Goal: Task Accomplishment & Management: Manage account settings

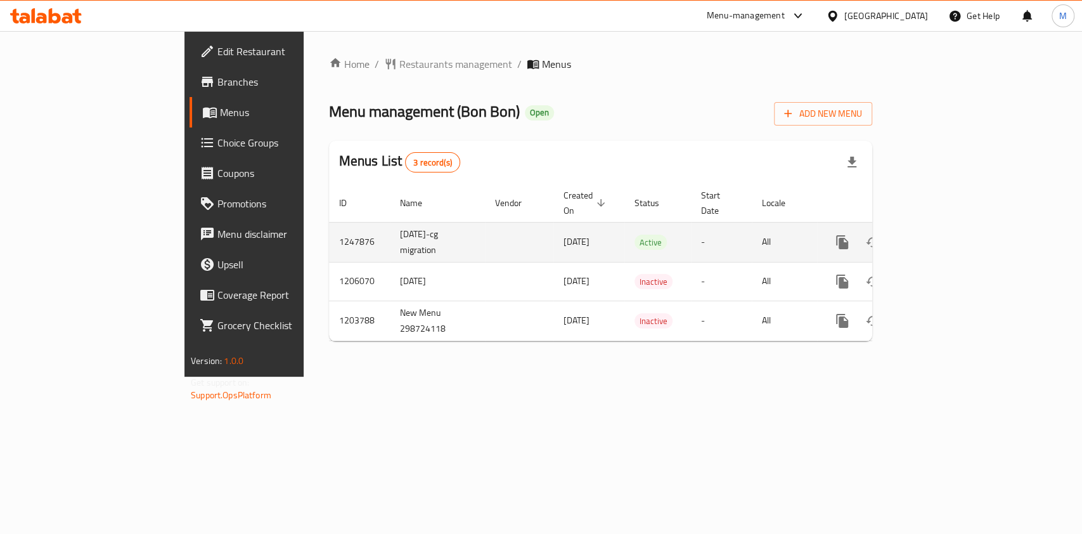
click at [949, 231] on link "enhanced table" at bounding box center [933, 242] width 30 height 30
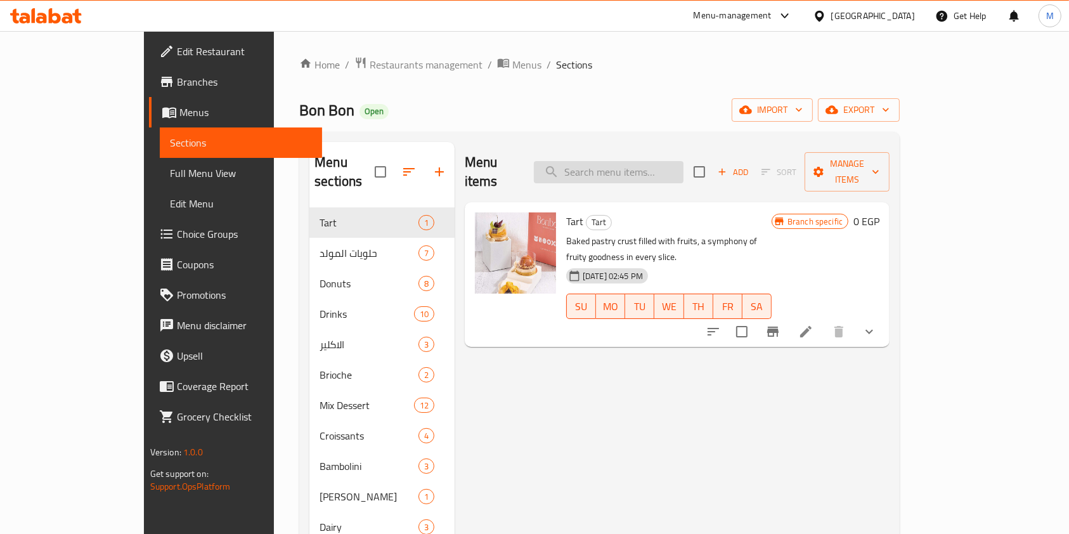
click at [643, 164] on input "search" at bounding box center [609, 172] width 150 height 22
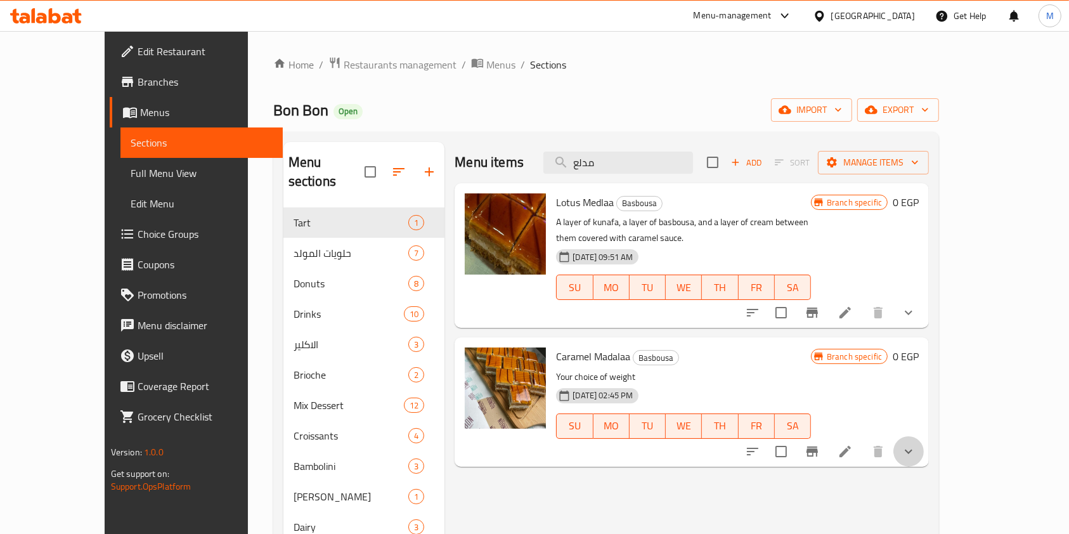
click at [923, 444] on button "show more" at bounding box center [908, 451] width 30 height 30
click at [916, 444] on icon "show more" at bounding box center [908, 451] width 15 height 15
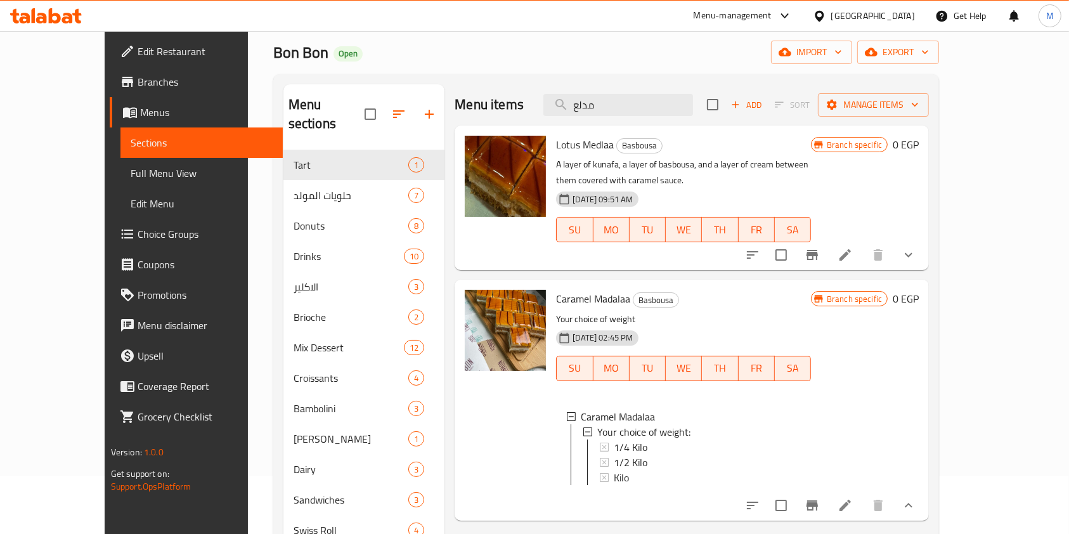
scroll to position [84, 0]
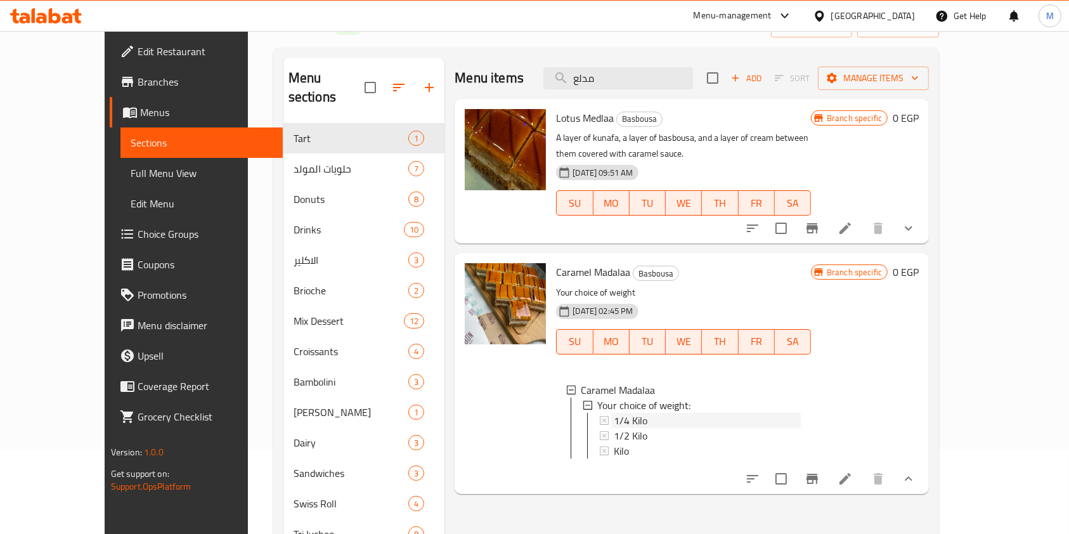
click at [686, 413] on div "1/4 Kilo" at bounding box center [707, 420] width 187 height 15
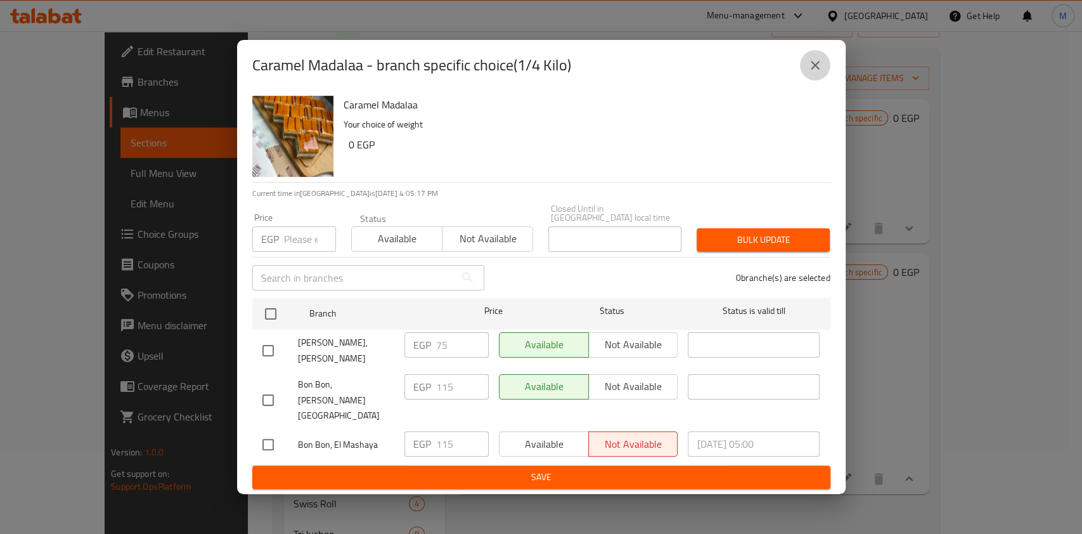
click at [808, 73] on icon "close" at bounding box center [814, 65] width 15 height 15
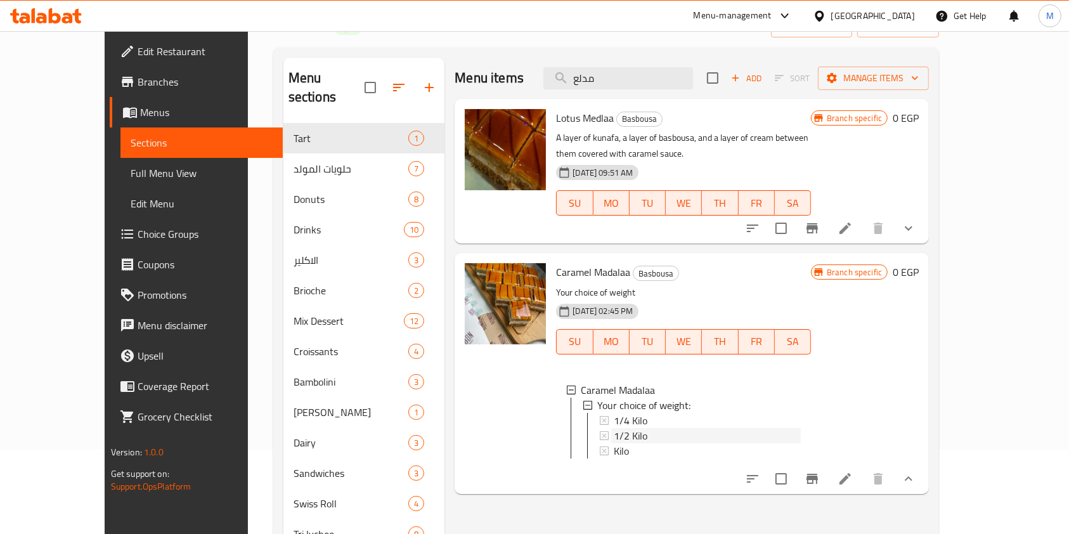
click at [644, 428] on div "1/2 Kilo" at bounding box center [707, 435] width 187 height 15
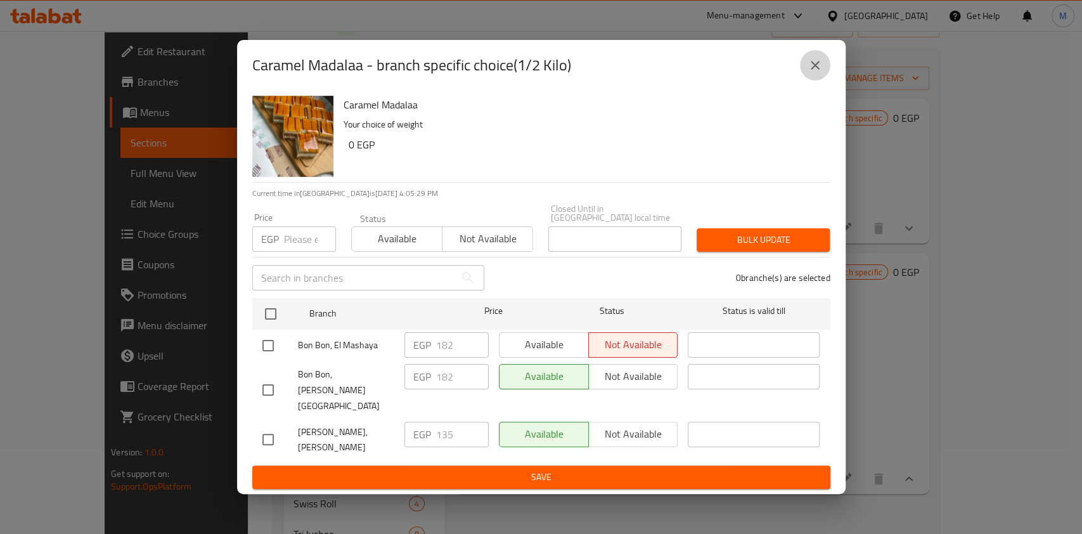
click at [811, 73] on icon "close" at bounding box center [814, 65] width 15 height 15
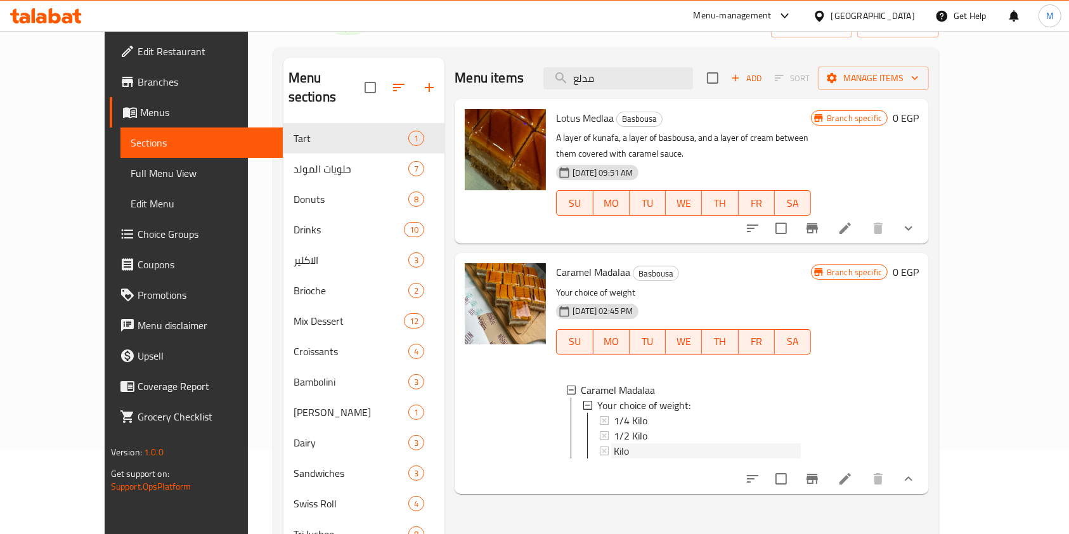
click at [646, 443] on div "Kilo" at bounding box center [707, 450] width 187 height 15
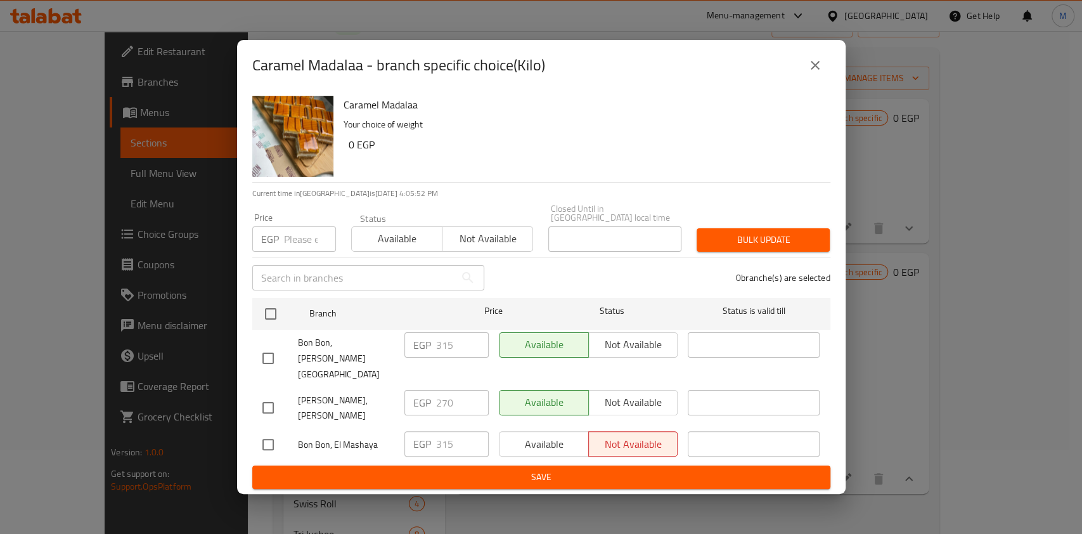
click at [800, 80] on button "close" at bounding box center [815, 65] width 30 height 30
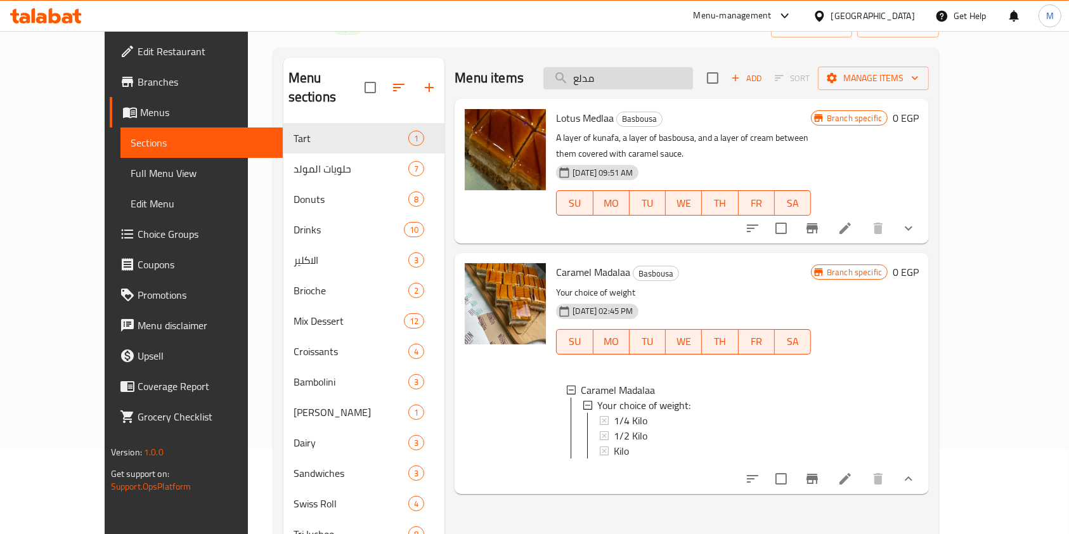
click at [688, 77] on input "مدلع" at bounding box center [618, 78] width 150 height 22
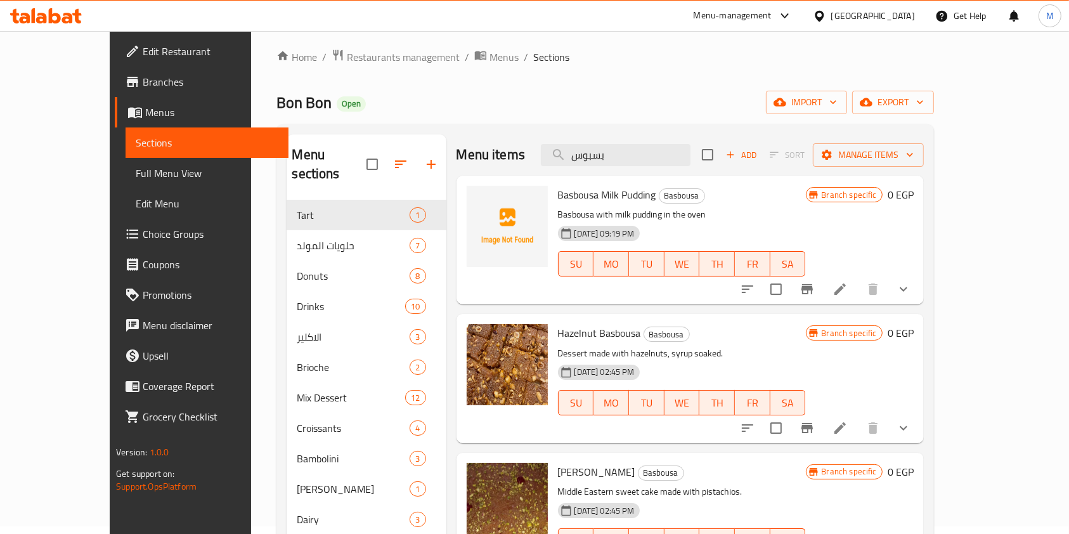
scroll to position [0, 0]
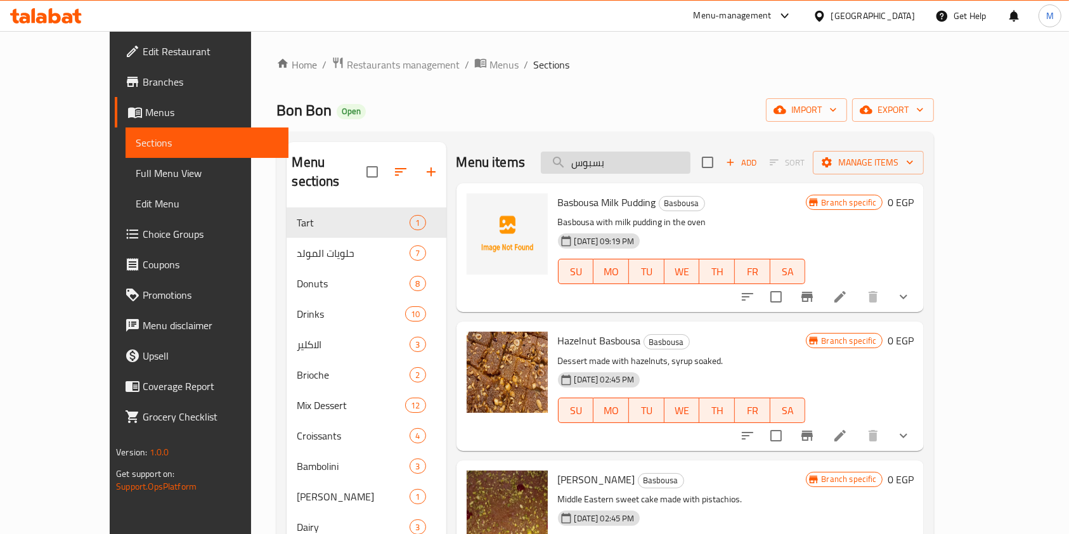
click at [677, 168] on input "بسبوس" at bounding box center [616, 162] width 150 height 22
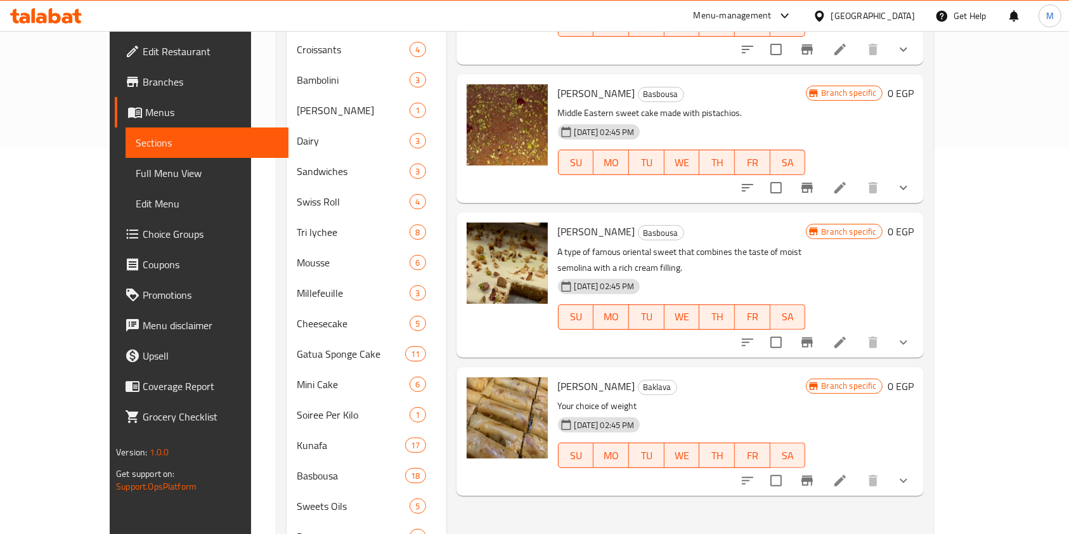
scroll to position [422, 0]
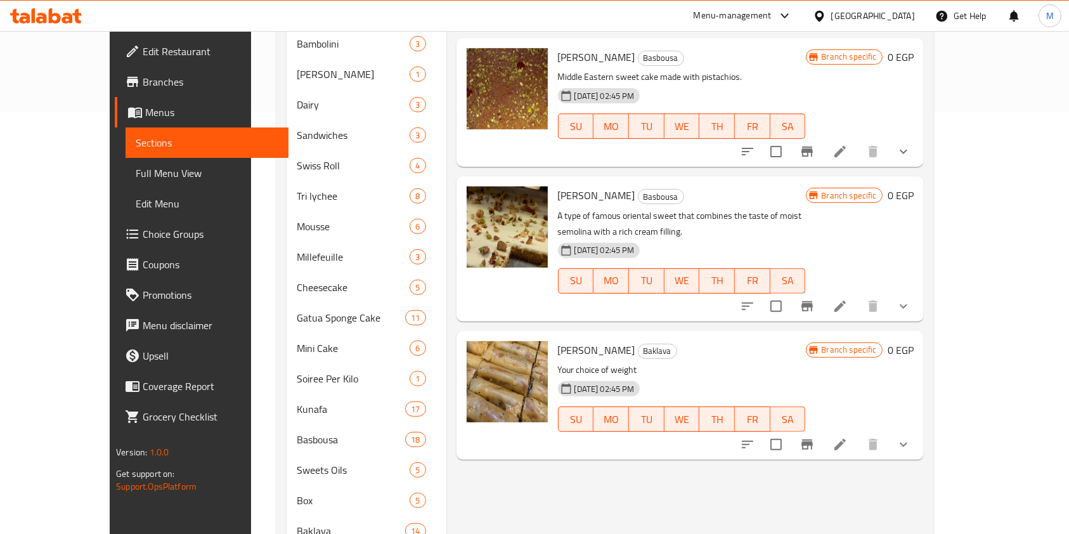
drag, startPoint x: 563, startPoint y: 334, endPoint x: 604, endPoint y: 337, distance: 41.3
click at [604, 341] on h6 "[PERSON_NAME] Basbousa Baklava" at bounding box center [682, 350] width 248 height 18
copy span "Basbousa"
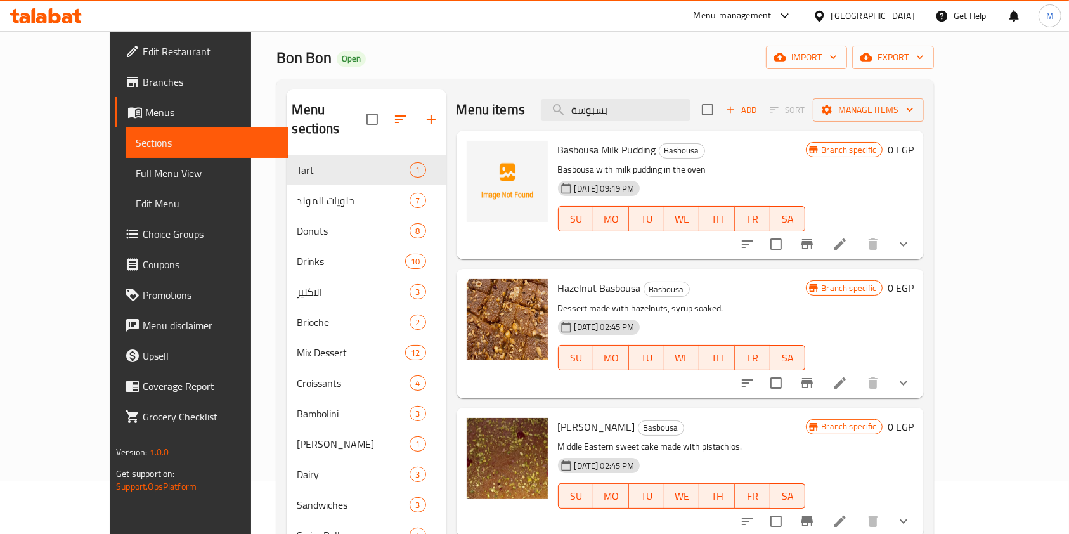
scroll to position [0, 0]
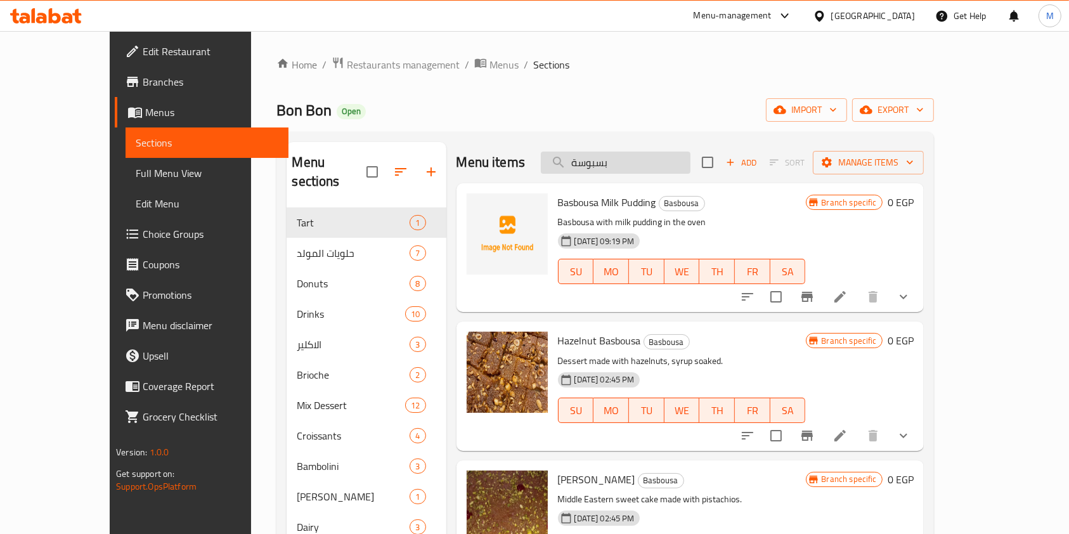
click at [636, 162] on input "بسبوسة" at bounding box center [616, 162] width 150 height 22
paste input "Basbousa"
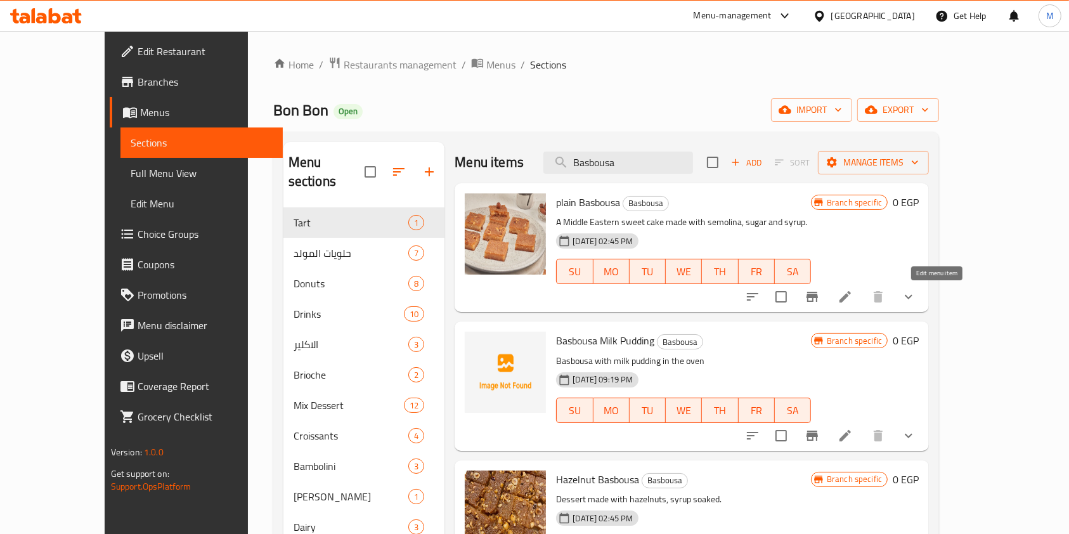
type input "Basbousa"
click at [851, 297] on icon at bounding box center [844, 296] width 11 height 11
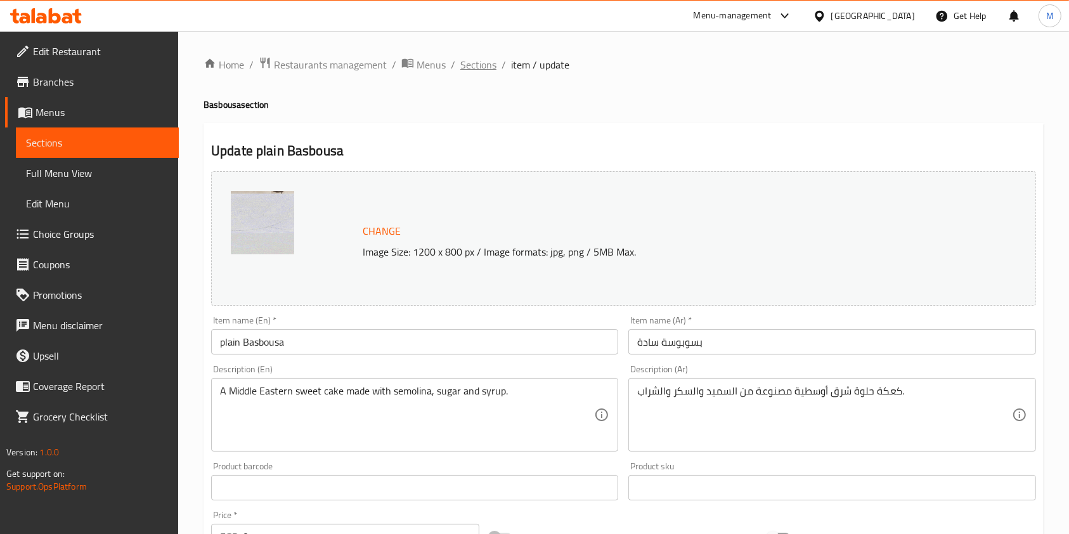
click at [471, 68] on span "Sections" at bounding box center [478, 64] width 36 height 15
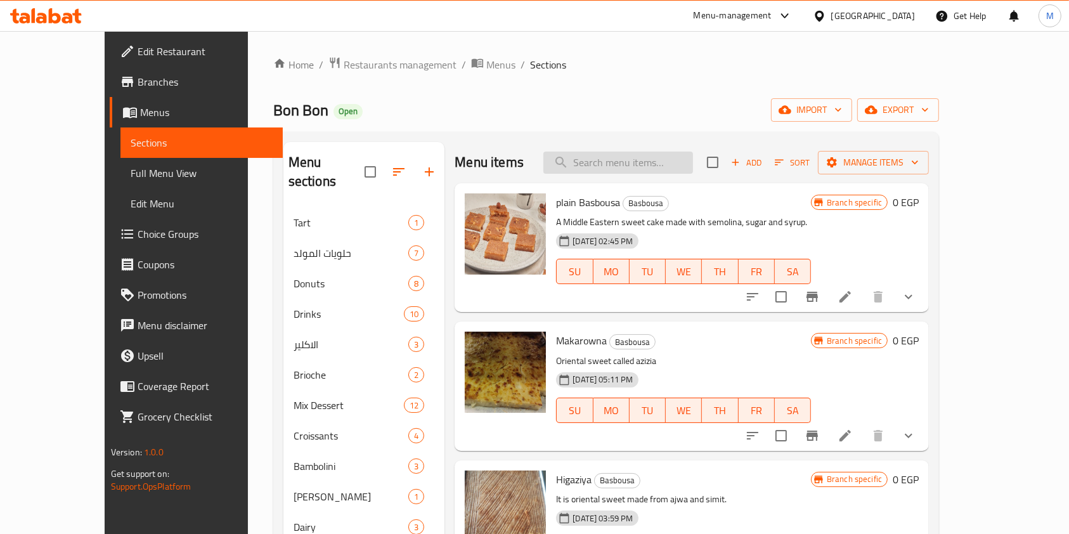
click at [633, 160] on input "search" at bounding box center [618, 162] width 150 height 22
click at [819, 300] on icon "Branch-specific-item" at bounding box center [811, 296] width 15 height 15
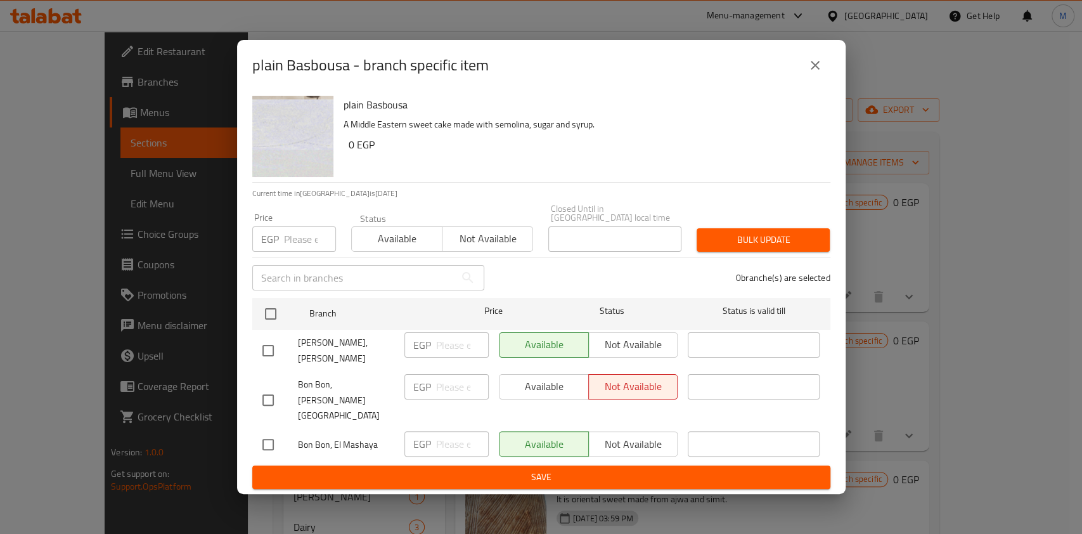
click at [810, 80] on button "close" at bounding box center [815, 65] width 30 height 30
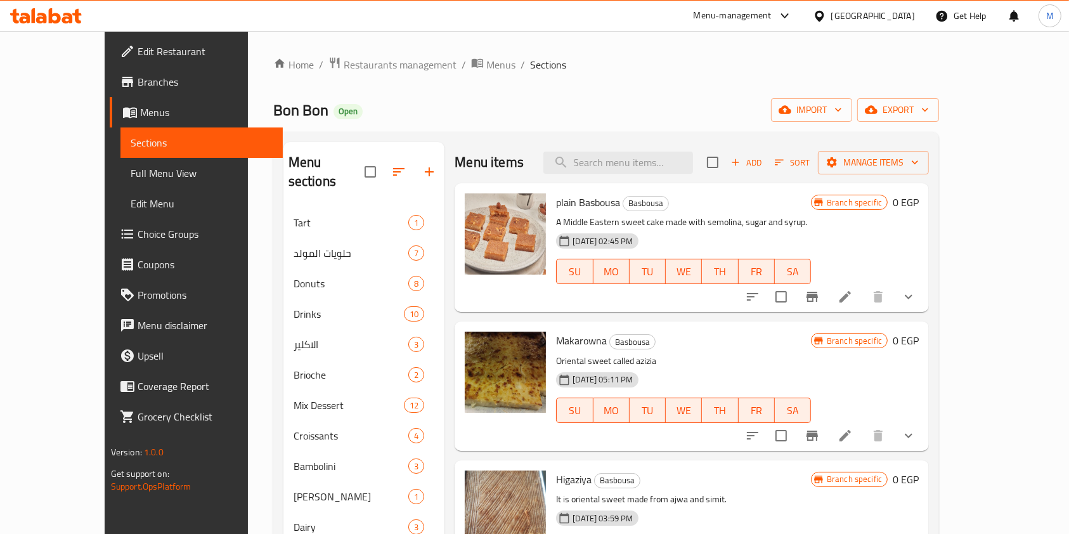
click at [923, 304] on button "show more" at bounding box center [908, 296] width 30 height 30
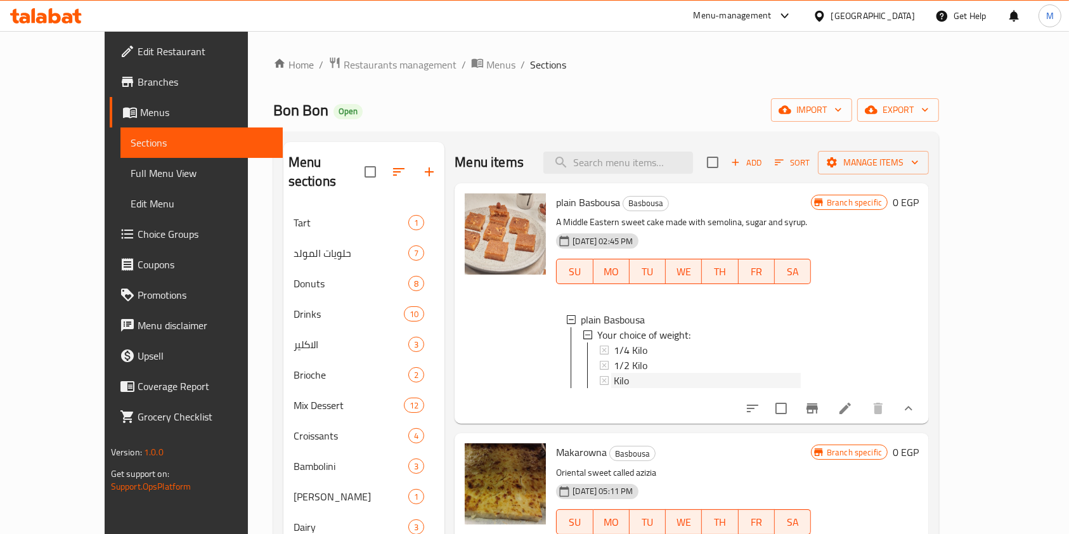
click at [645, 379] on div "Kilo" at bounding box center [707, 380] width 187 height 15
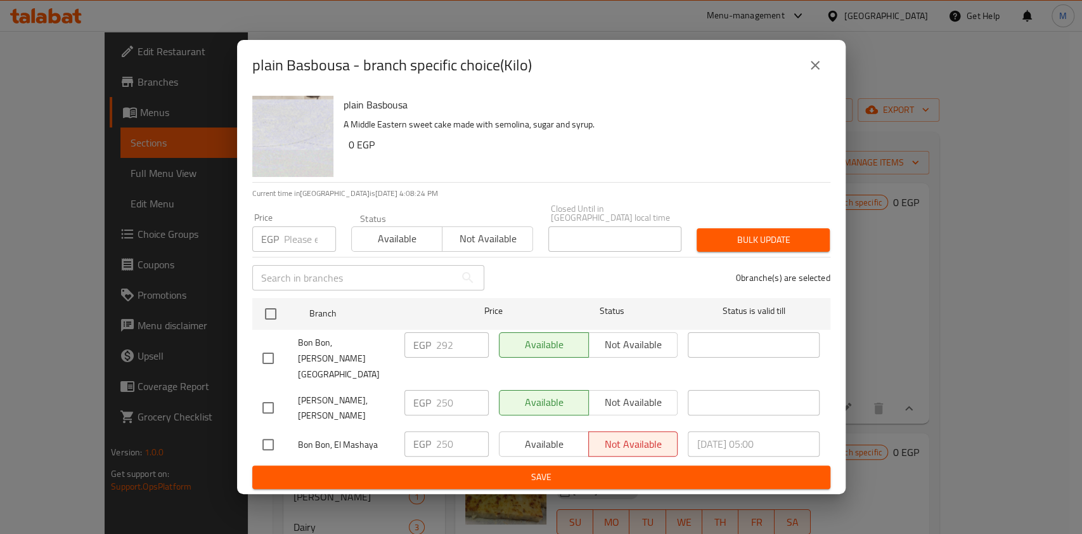
click at [797, 80] on div "plain Basbousa - branch specific choice(Kilo)" at bounding box center [541, 65] width 578 height 30
click at [802, 80] on button "close" at bounding box center [815, 65] width 30 height 30
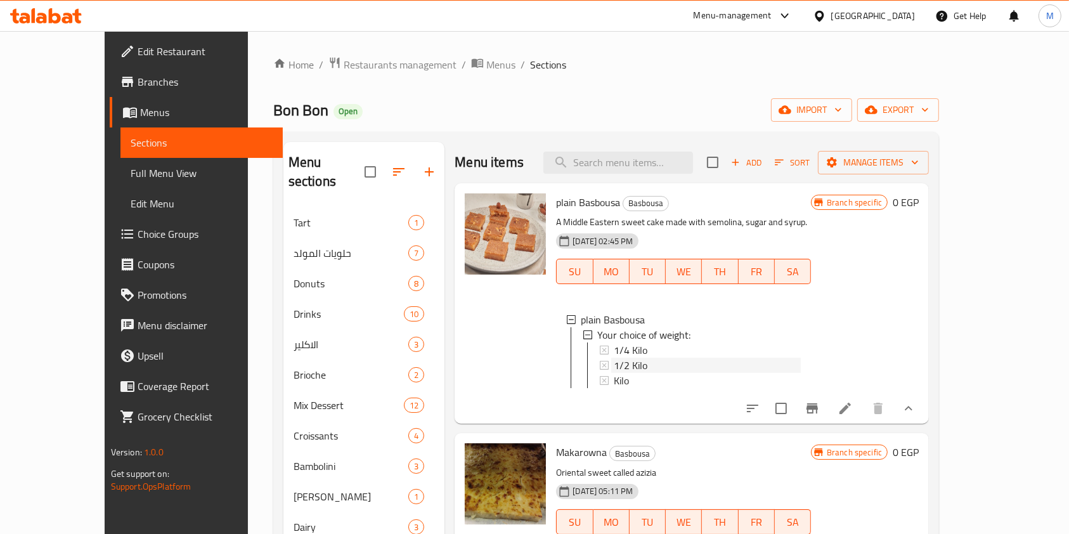
click at [634, 364] on div "1/2 Kilo" at bounding box center [707, 364] width 187 height 15
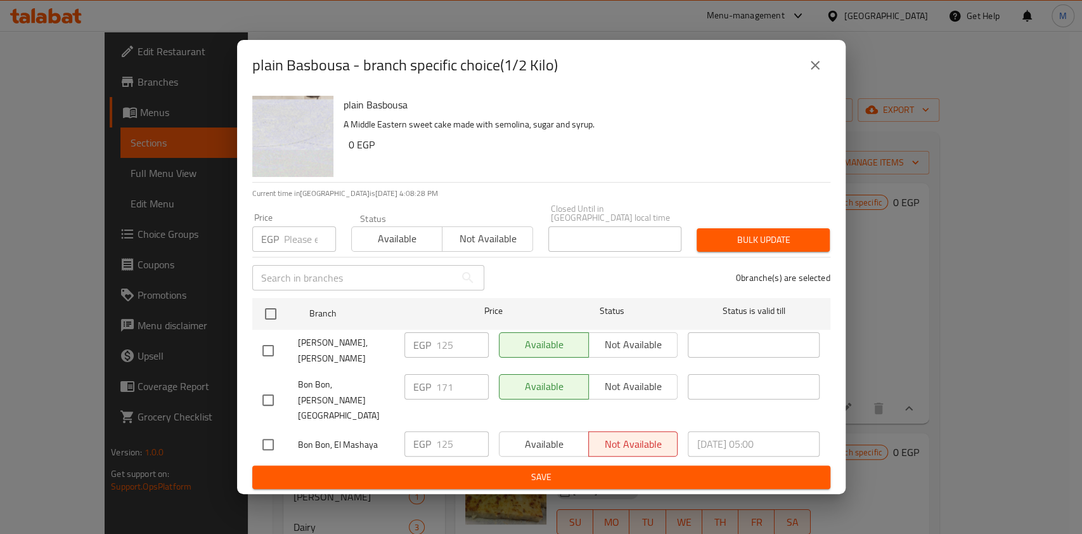
click at [814, 73] on icon "close" at bounding box center [814, 65] width 15 height 15
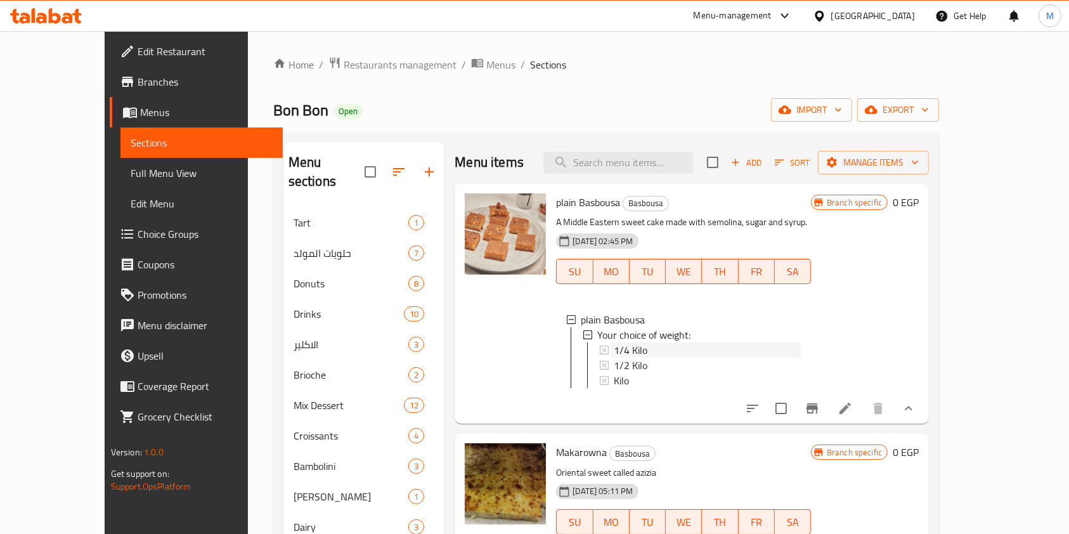
click at [614, 350] on span "1/4 Kilo" at bounding box center [631, 349] width 34 height 15
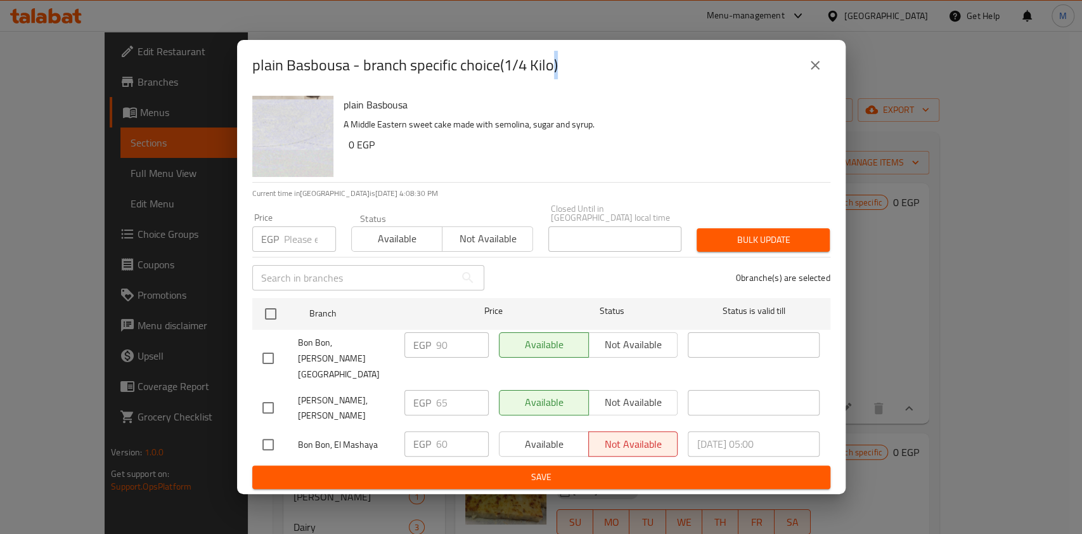
click at [801, 80] on button "close" at bounding box center [815, 65] width 30 height 30
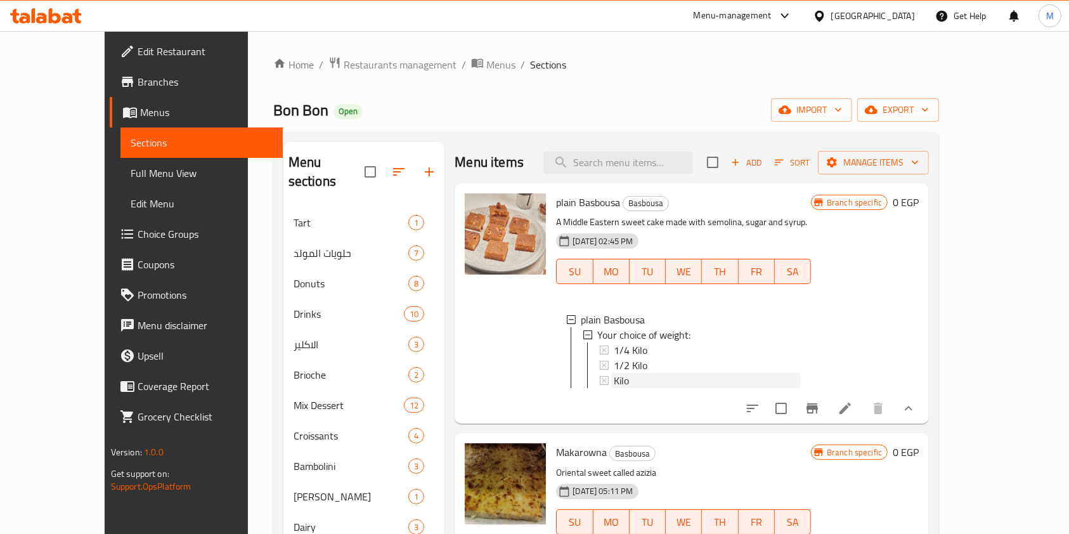
click at [614, 385] on span "Kilo" at bounding box center [621, 380] width 15 height 15
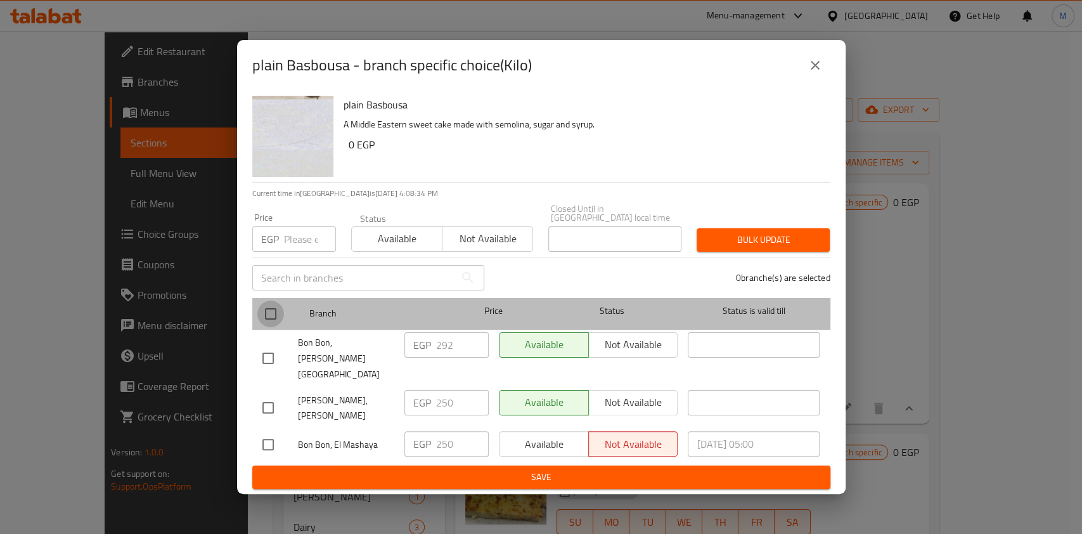
click at [278, 319] on input "checkbox" at bounding box center [270, 313] width 27 height 27
checkbox input "true"
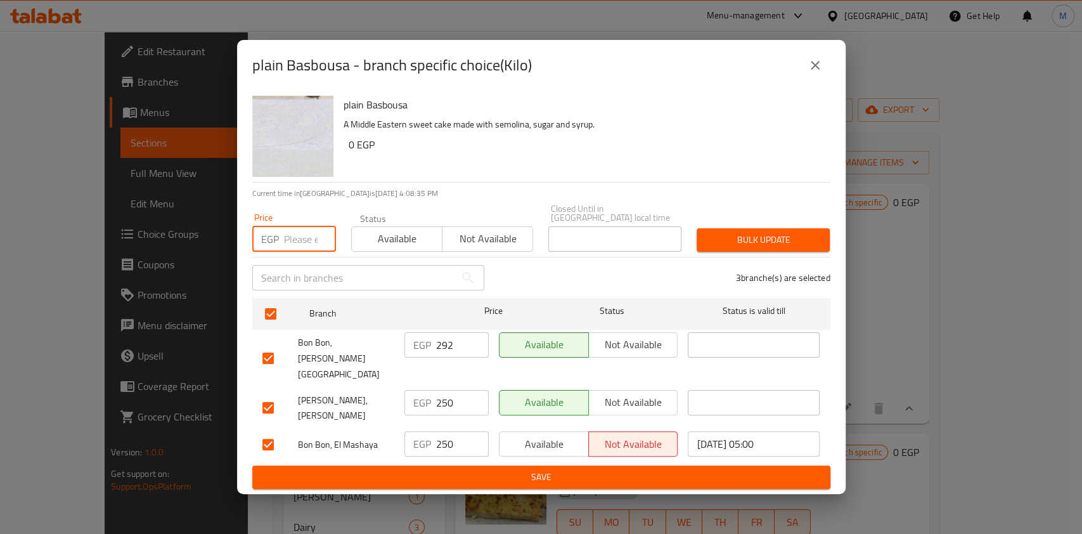
click at [290, 252] on input "number" at bounding box center [310, 238] width 52 height 25
type input "240"
click at [779, 248] on span "Bulk update" at bounding box center [763, 240] width 113 height 16
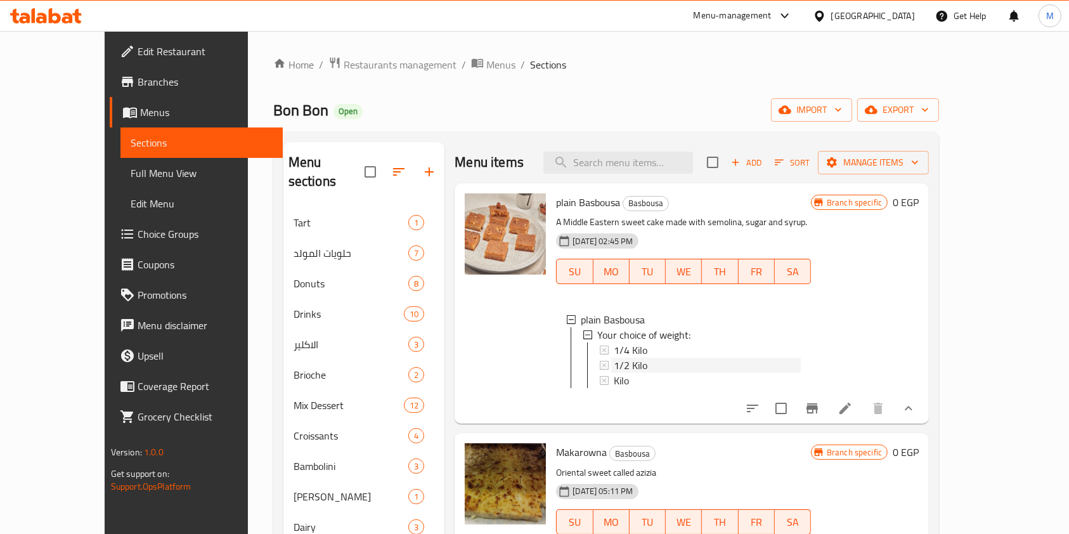
click at [627, 366] on div "1/2 Kilo" at bounding box center [707, 364] width 187 height 15
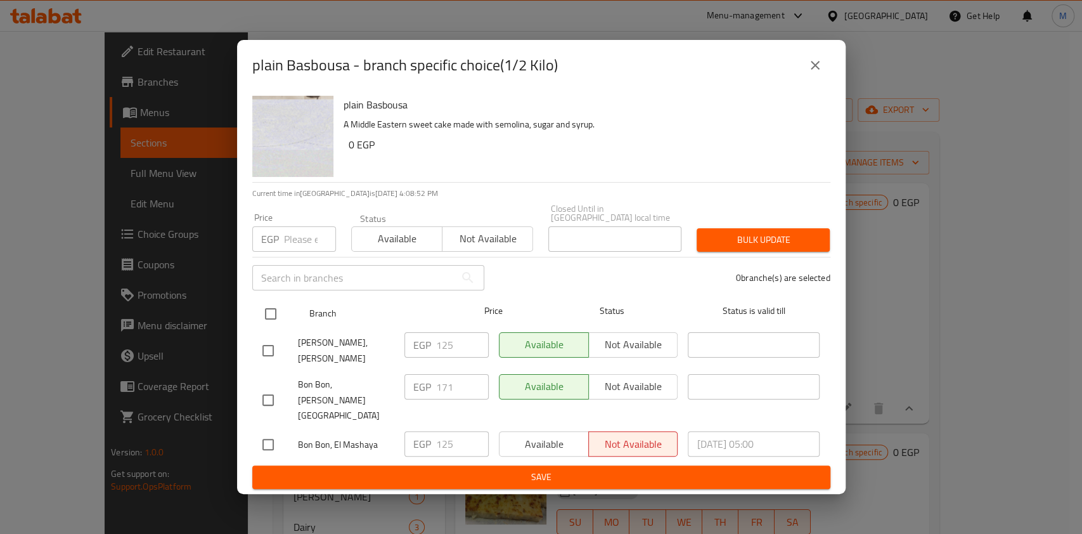
click at [269, 327] on input "checkbox" at bounding box center [270, 313] width 27 height 27
checkbox input "true"
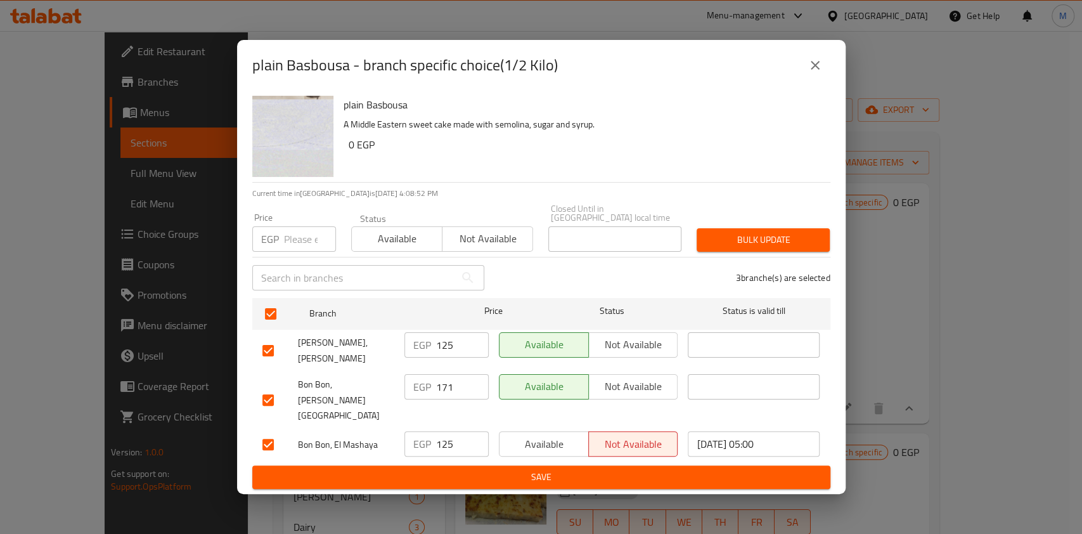
click at [291, 243] on input "number" at bounding box center [310, 238] width 52 height 25
type input "120"
click at [717, 248] on span "Bulk update" at bounding box center [763, 240] width 113 height 16
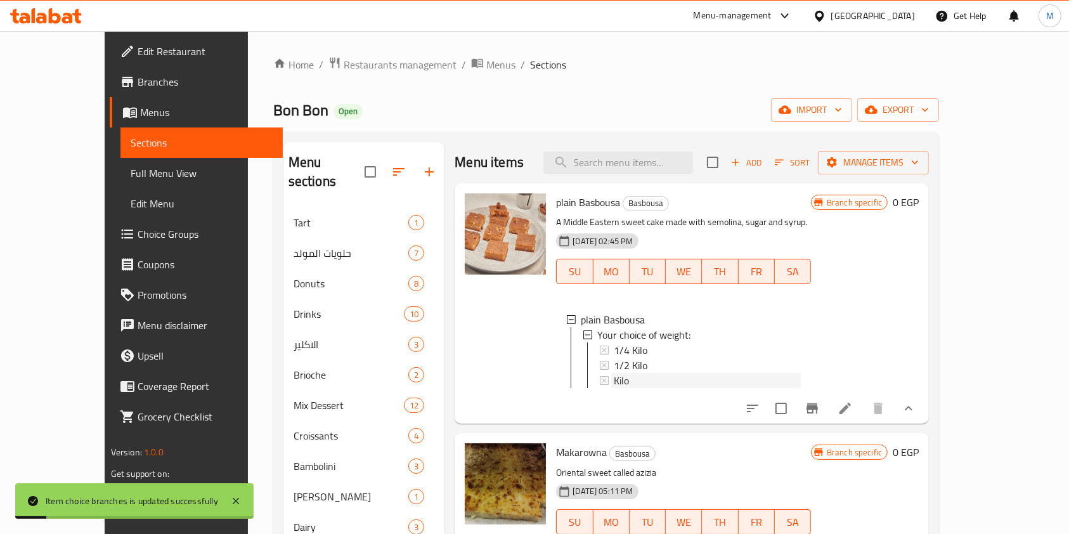
click at [614, 385] on div "Kilo" at bounding box center [707, 380] width 187 height 15
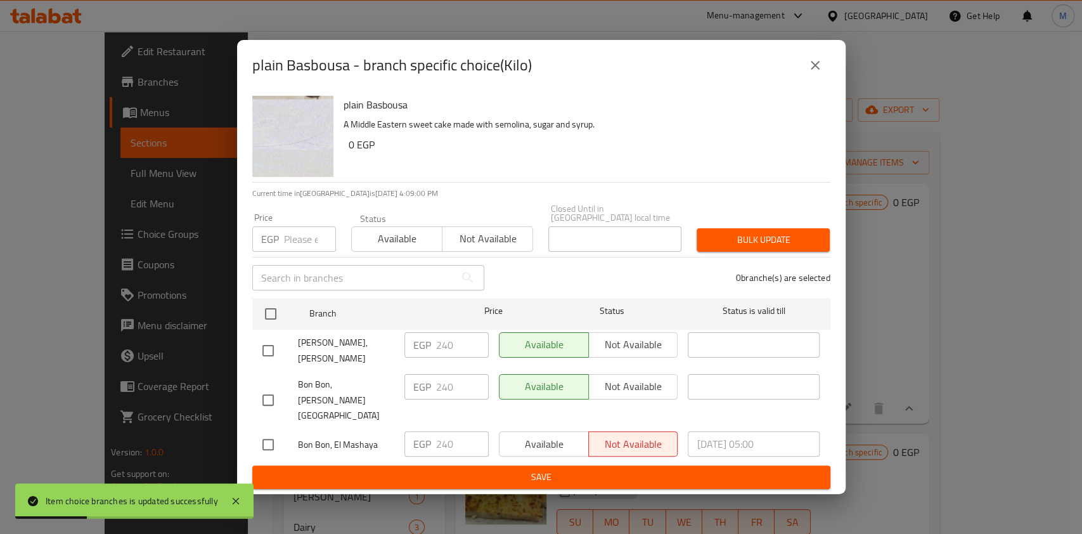
click at [809, 91] on div "plain Basbousa - branch specific choice(Kilo)" at bounding box center [541, 65] width 608 height 51
click at [812, 73] on icon "close" at bounding box center [814, 65] width 15 height 15
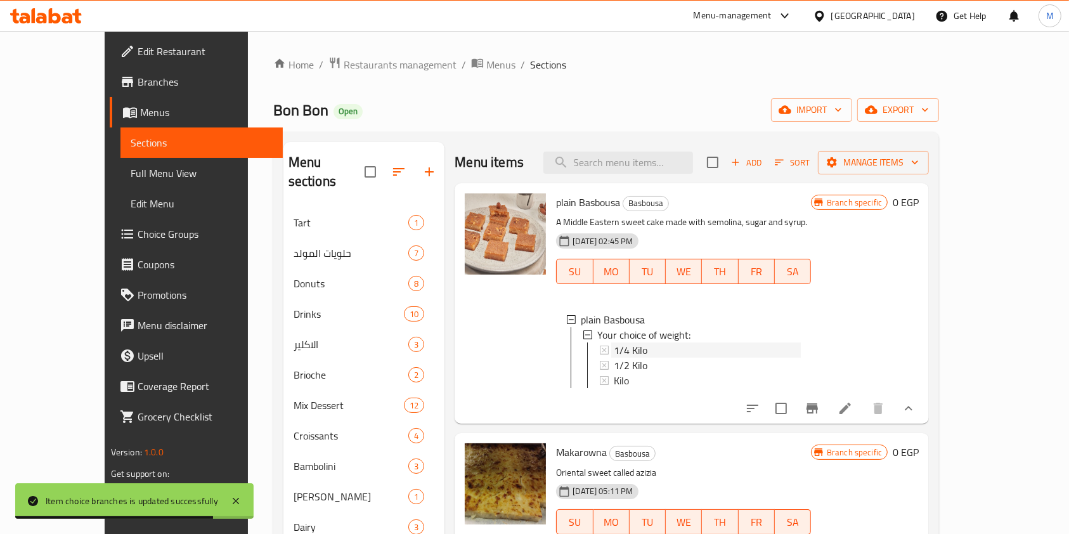
click at [627, 352] on div "1/4 Kilo" at bounding box center [707, 349] width 187 height 15
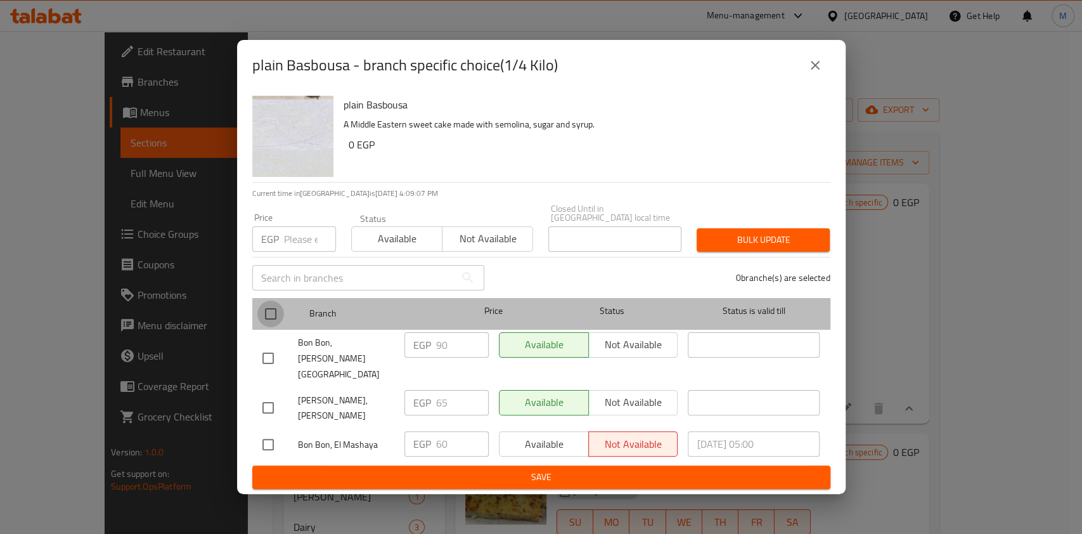
click at [268, 324] on input "checkbox" at bounding box center [270, 313] width 27 height 27
checkbox input "true"
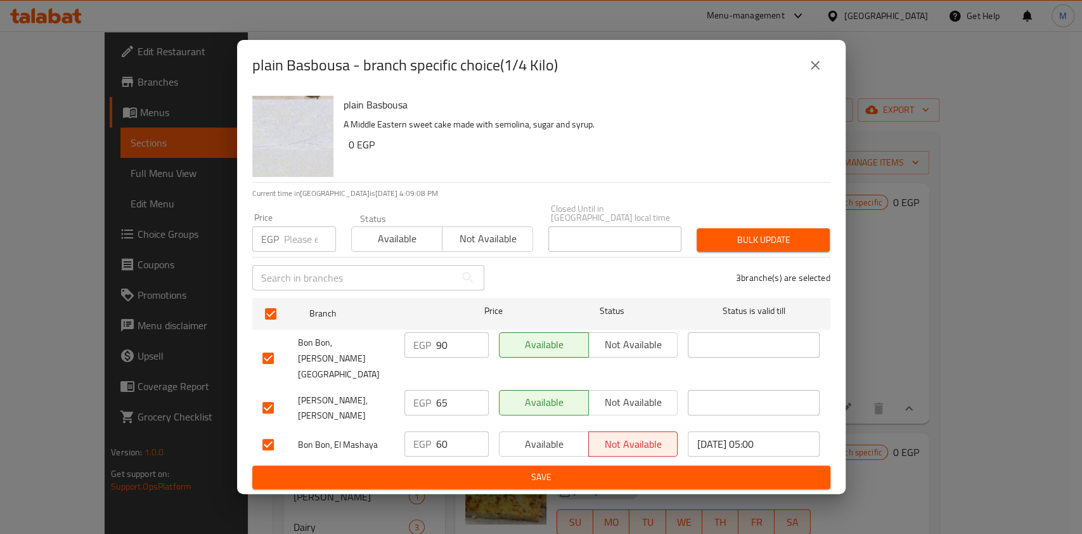
click at [299, 259] on div "Price EGP Price" at bounding box center [294, 232] width 99 height 54
click at [300, 252] on input "number" at bounding box center [310, 238] width 52 height 25
type input "60"
click at [730, 248] on span "Bulk update" at bounding box center [763, 240] width 113 height 16
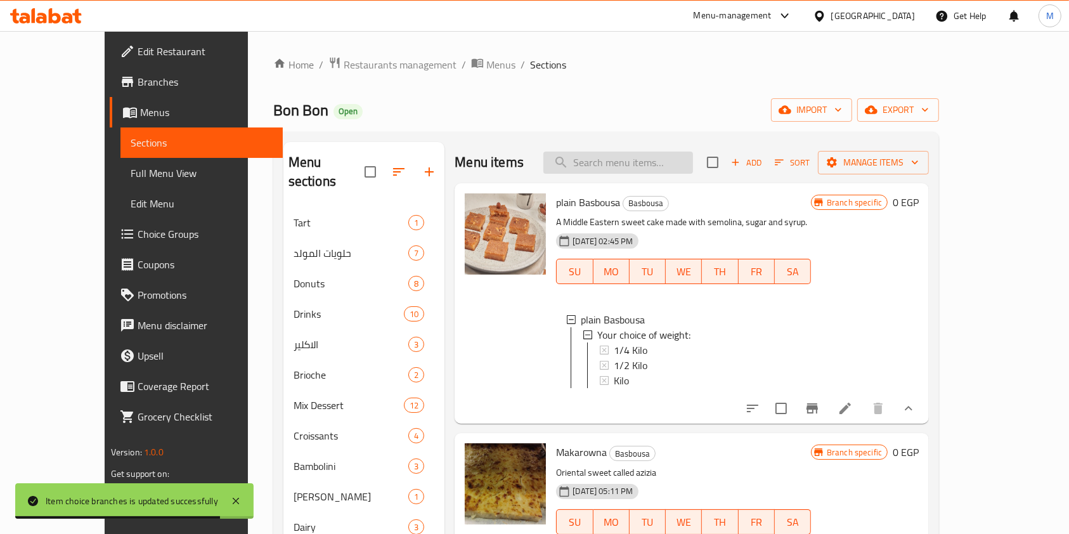
click at [608, 172] on input "search" at bounding box center [618, 162] width 150 height 22
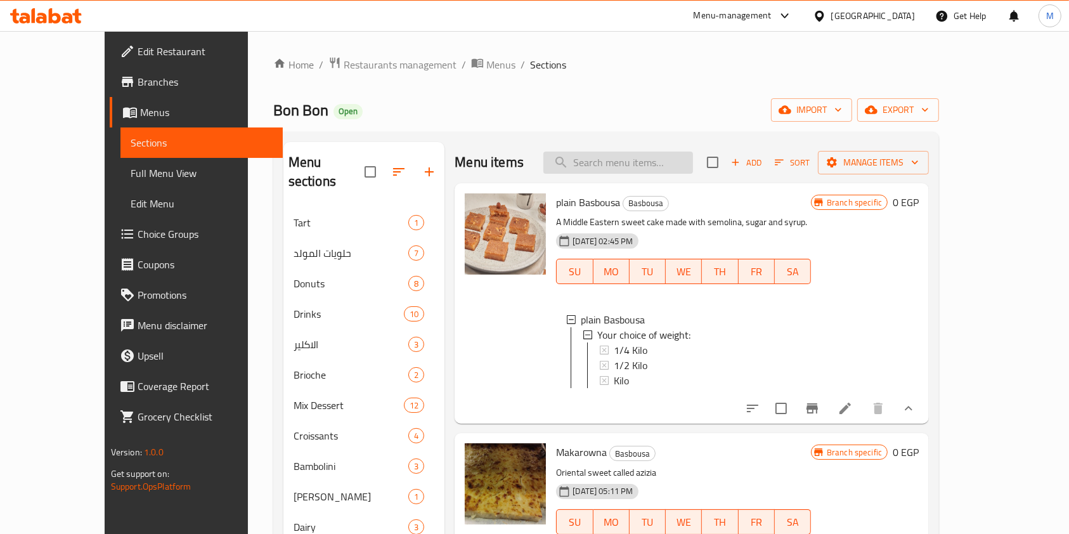
paste input "Basbousa"
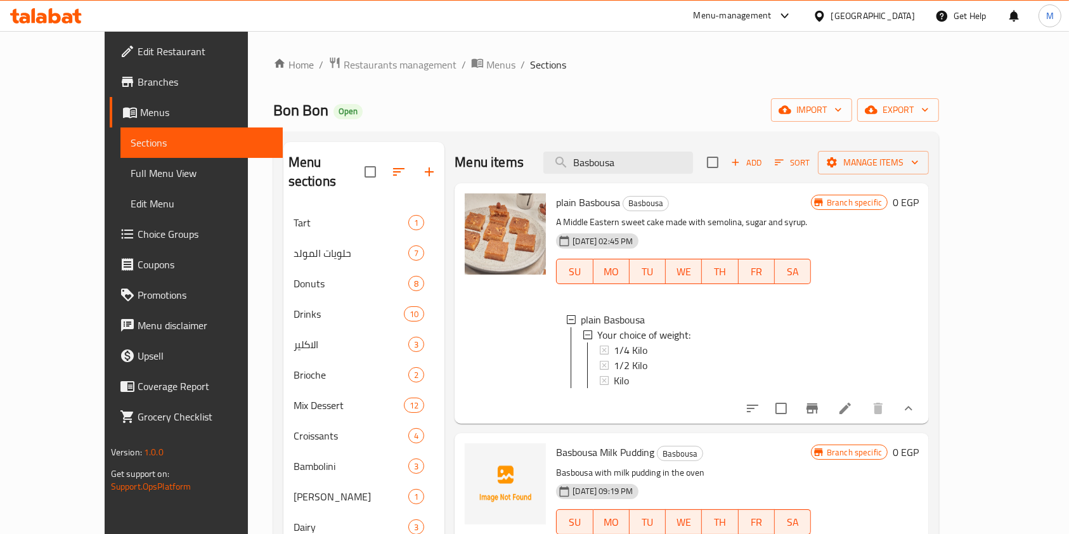
type input "Basbousa"
click at [684, 371] on div "1/2 Kilo" at bounding box center [707, 364] width 187 height 15
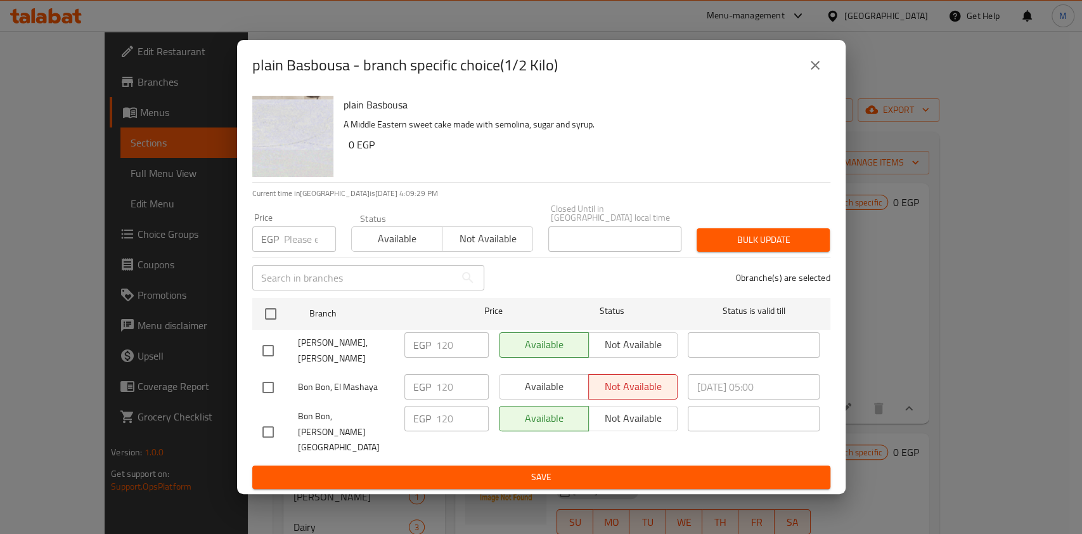
click at [809, 73] on icon "close" at bounding box center [814, 65] width 15 height 15
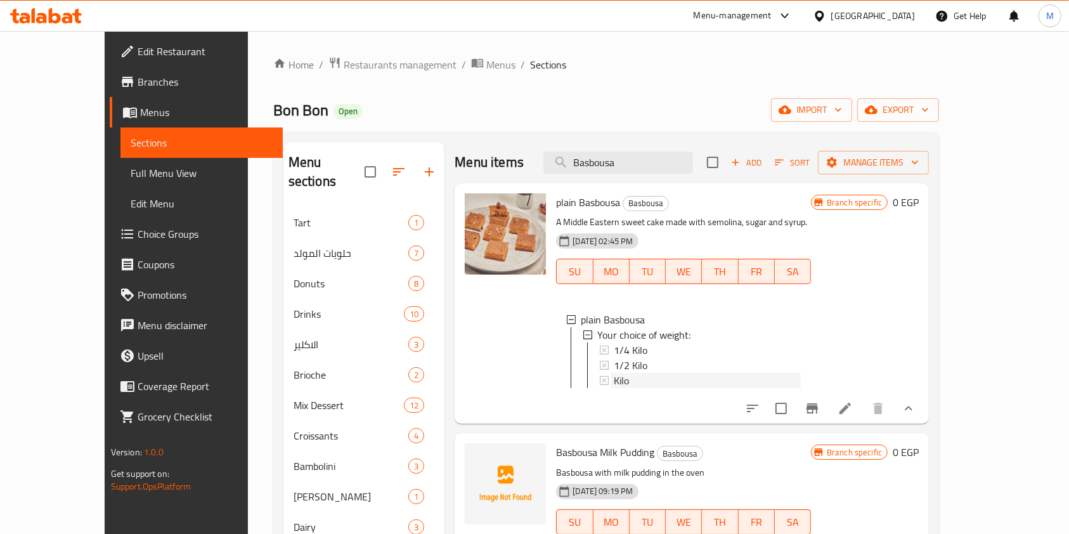
click at [617, 377] on div "Kilo" at bounding box center [707, 380] width 187 height 15
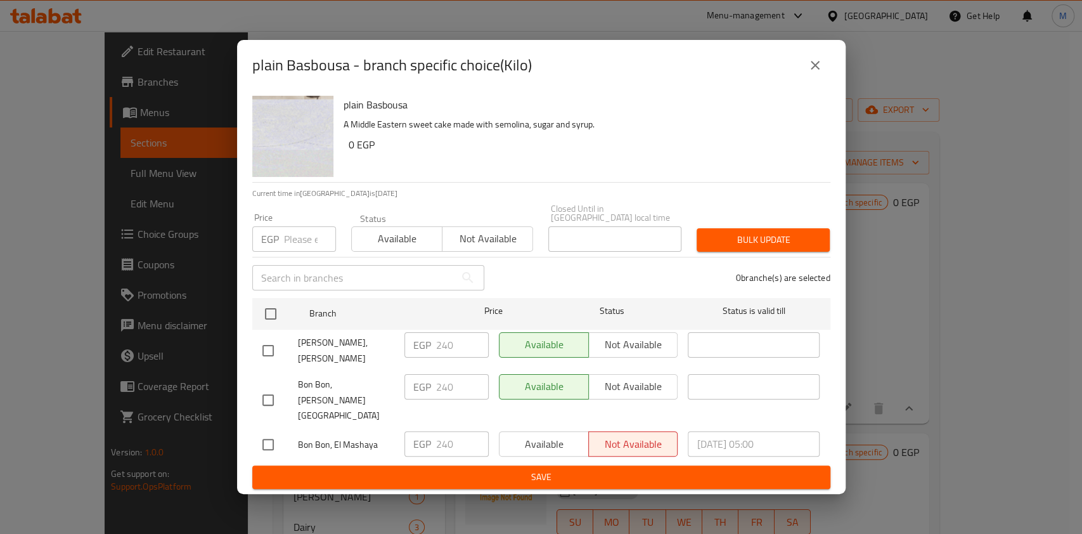
click at [811, 73] on icon "close" at bounding box center [814, 65] width 15 height 15
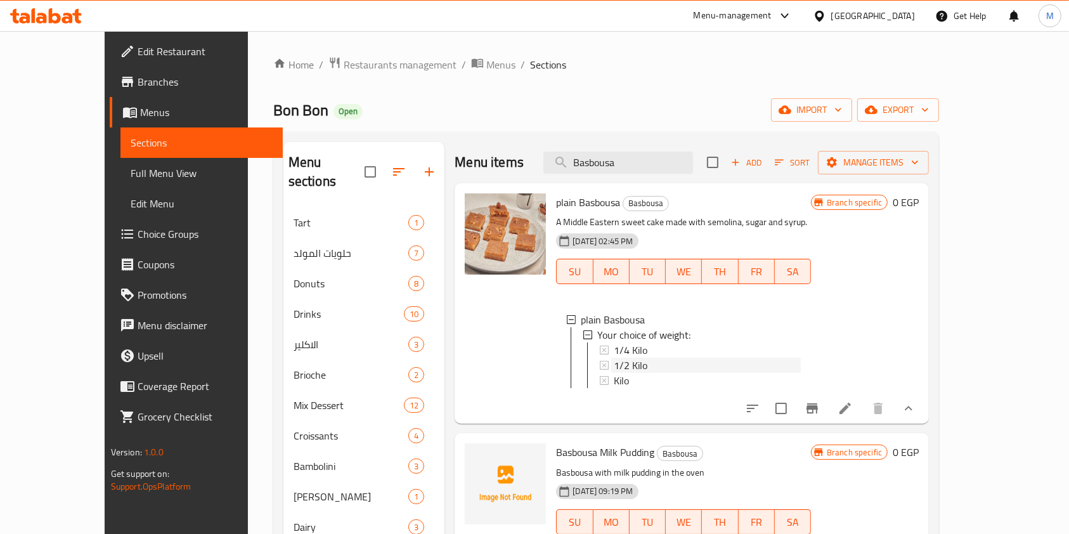
click at [630, 359] on div "1/2 Kilo" at bounding box center [707, 364] width 187 height 15
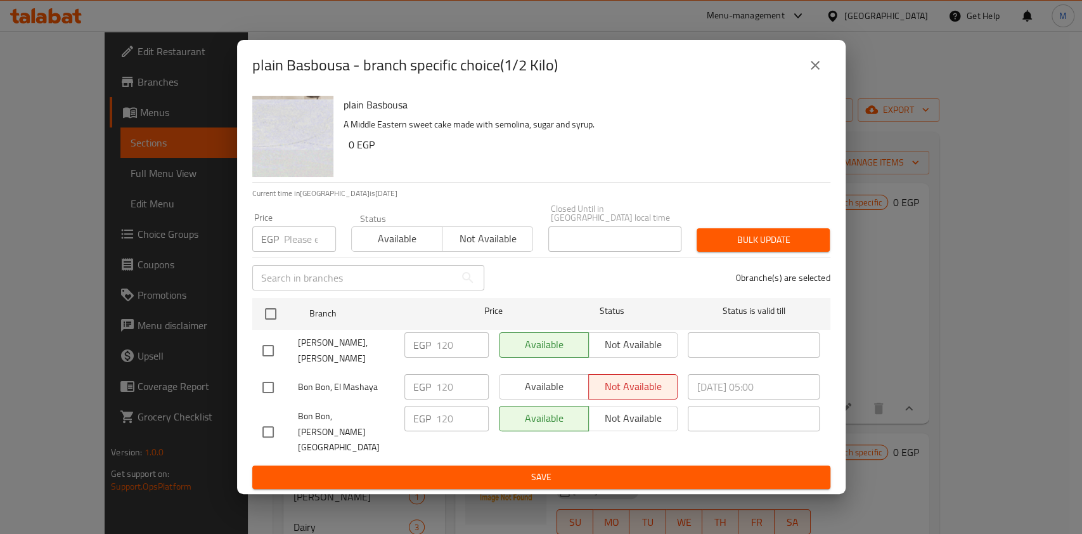
click at [811, 73] on icon "close" at bounding box center [814, 65] width 15 height 15
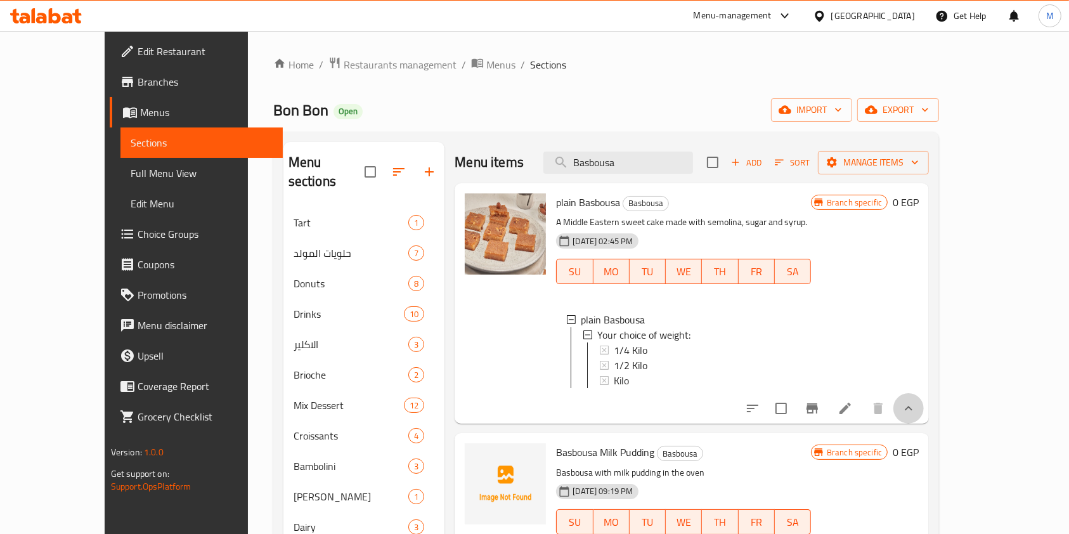
click at [923, 413] on button "show more" at bounding box center [908, 408] width 30 height 30
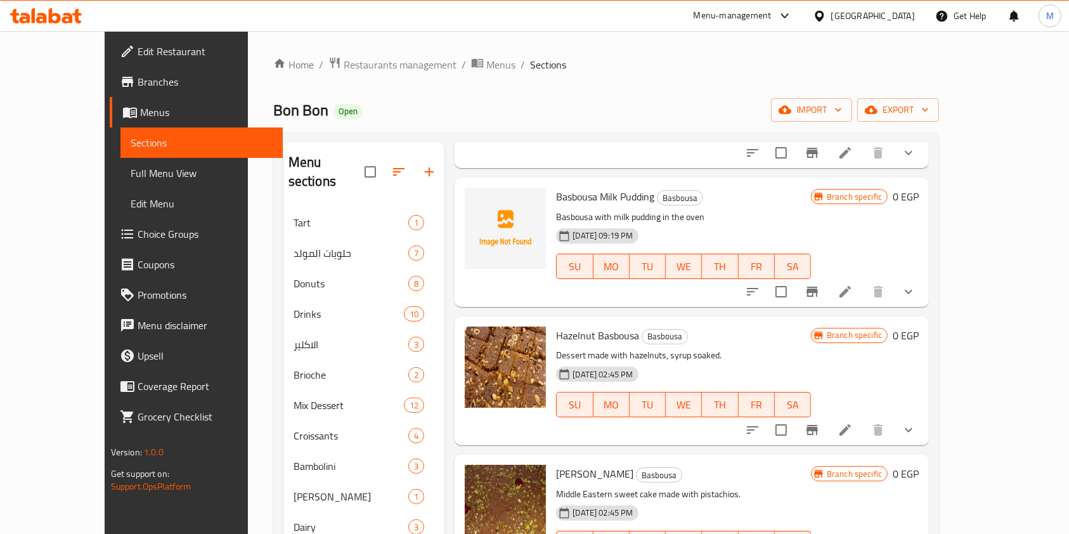
scroll to position [169, 0]
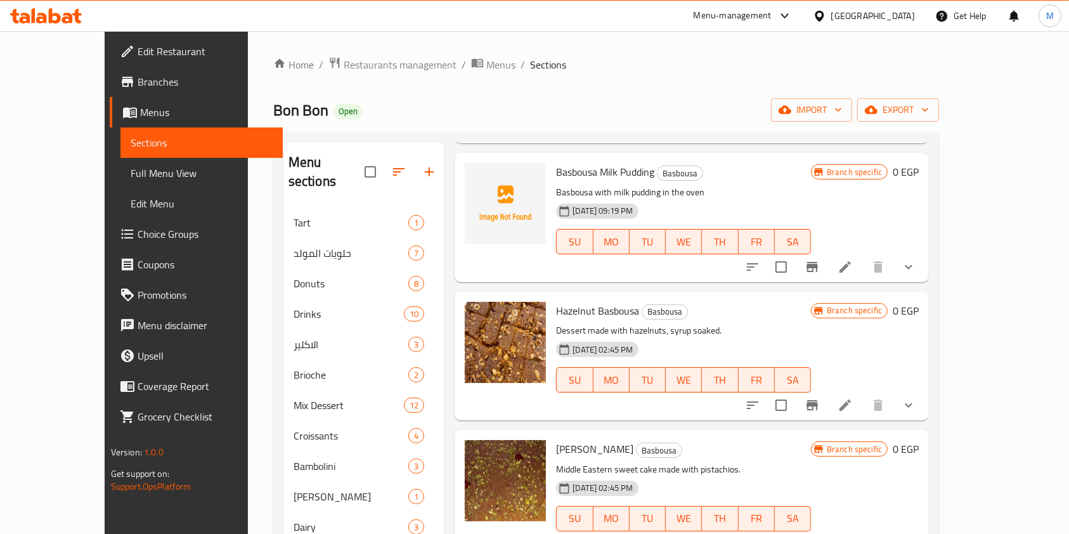
click at [916, 402] on icon "show more" at bounding box center [908, 404] width 15 height 15
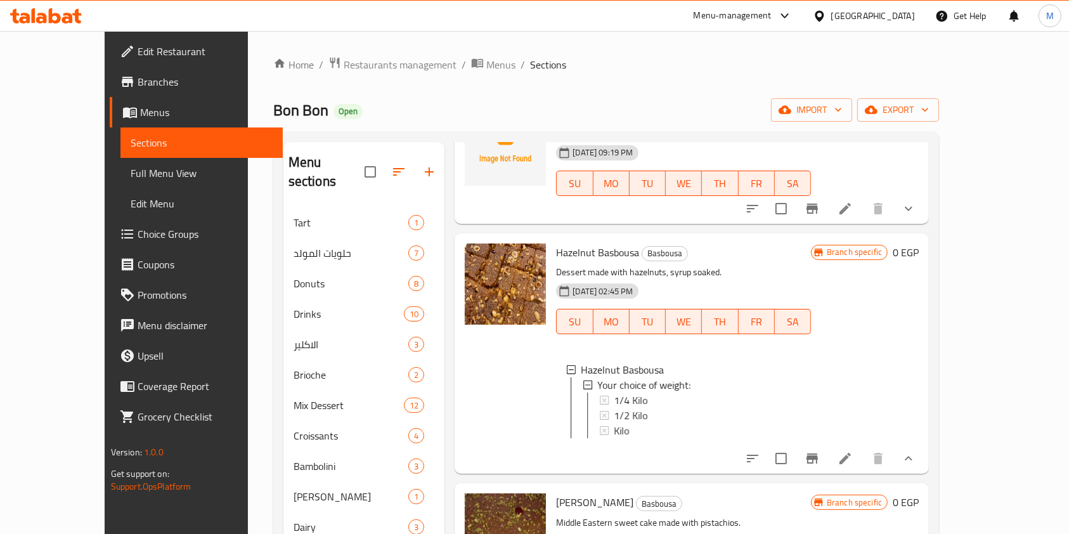
scroll to position [254, 0]
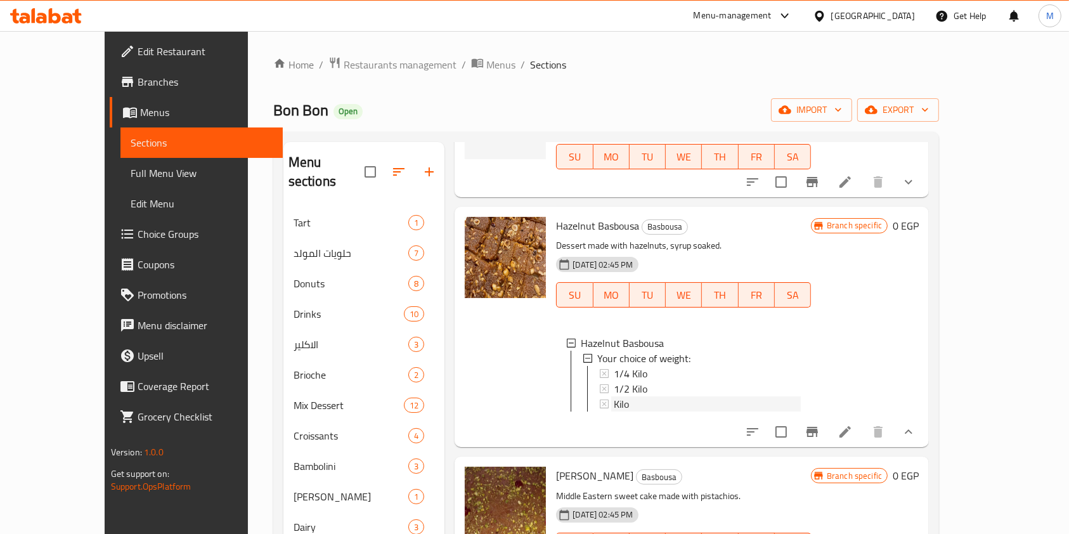
click at [628, 402] on div "Kilo" at bounding box center [707, 403] width 187 height 15
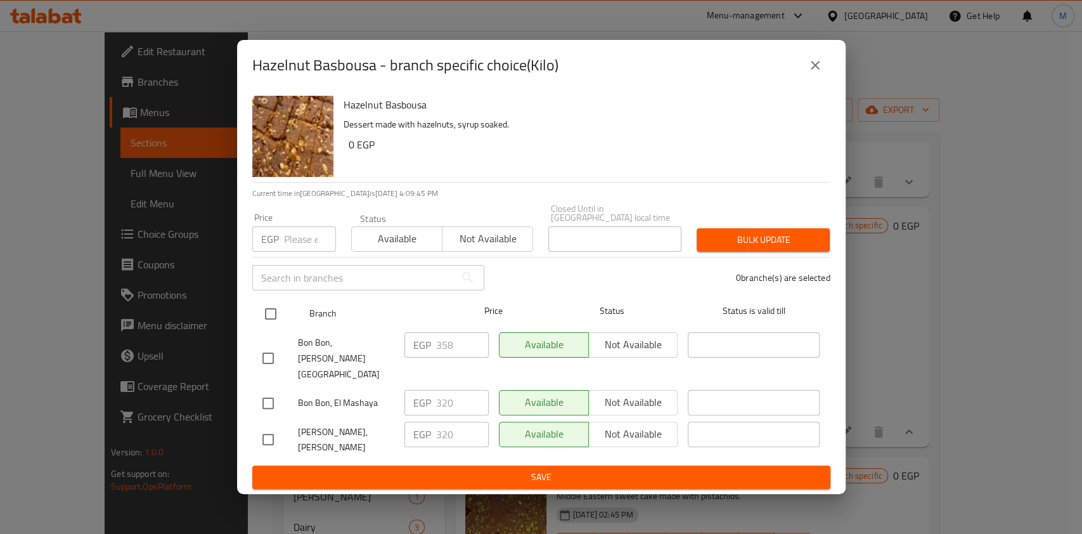
click at [267, 327] on input "checkbox" at bounding box center [270, 313] width 27 height 27
checkbox input "true"
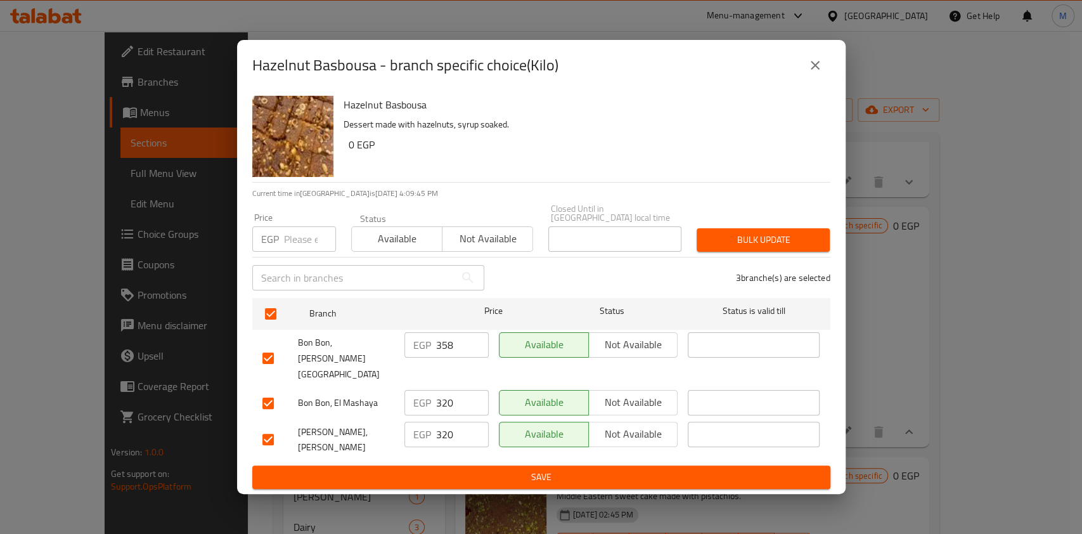
click at [300, 252] on input "number" at bounding box center [310, 238] width 52 height 25
type input "320"
click at [710, 248] on span "Bulk update" at bounding box center [763, 240] width 113 height 16
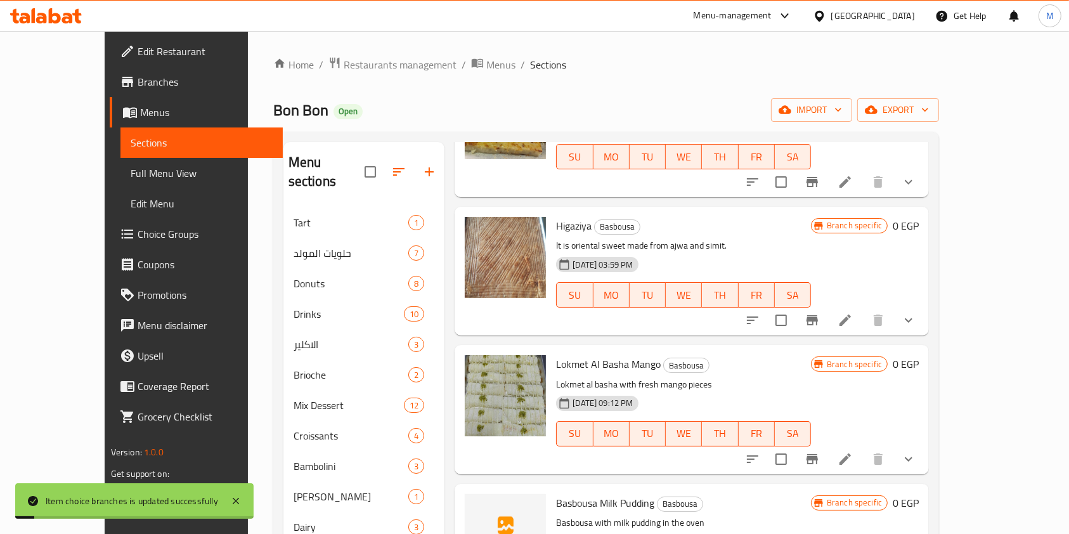
click at [617, 389] on p "Lokmet al basha with fresh mango pieces" at bounding box center [683, 384] width 255 height 16
drag, startPoint x: 620, startPoint y: 381, endPoint x: 617, endPoint y: 389, distance: 8.2
click at [617, 389] on p "Lokmet al basha with fresh mango pieces" at bounding box center [683, 384] width 255 height 16
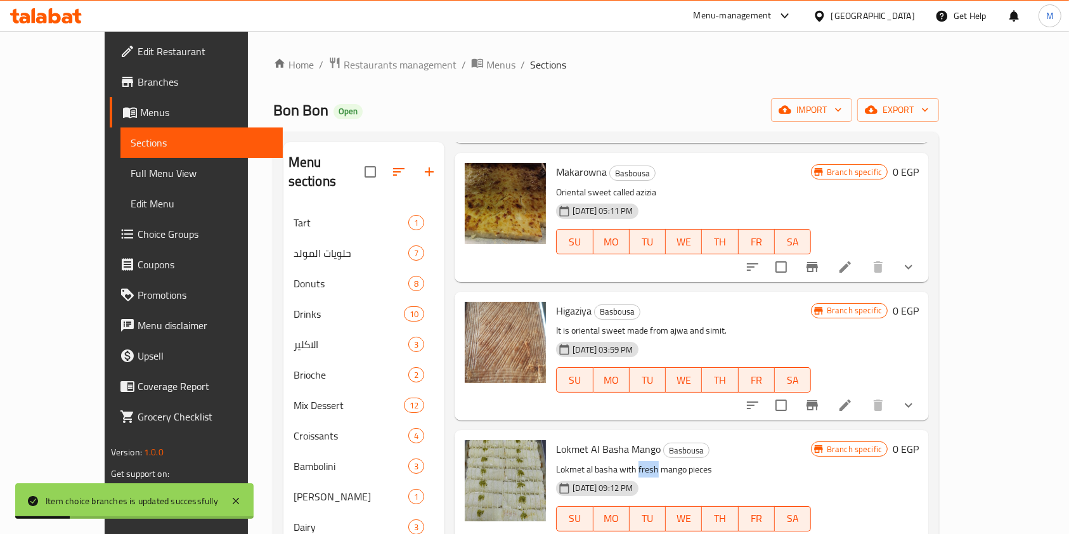
scroll to position [0, 0]
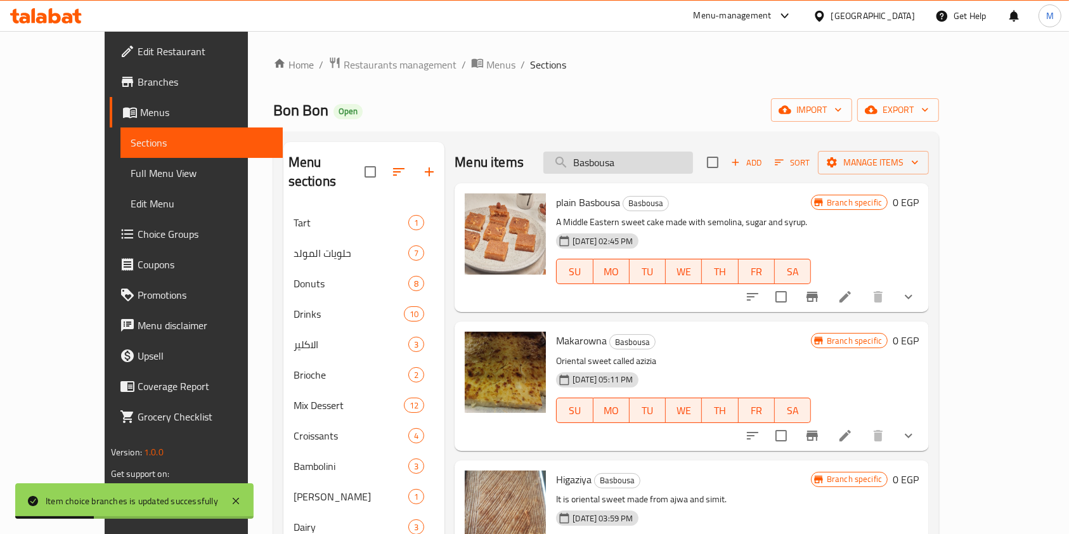
click at [678, 162] on input "Basbousa" at bounding box center [618, 162] width 150 height 22
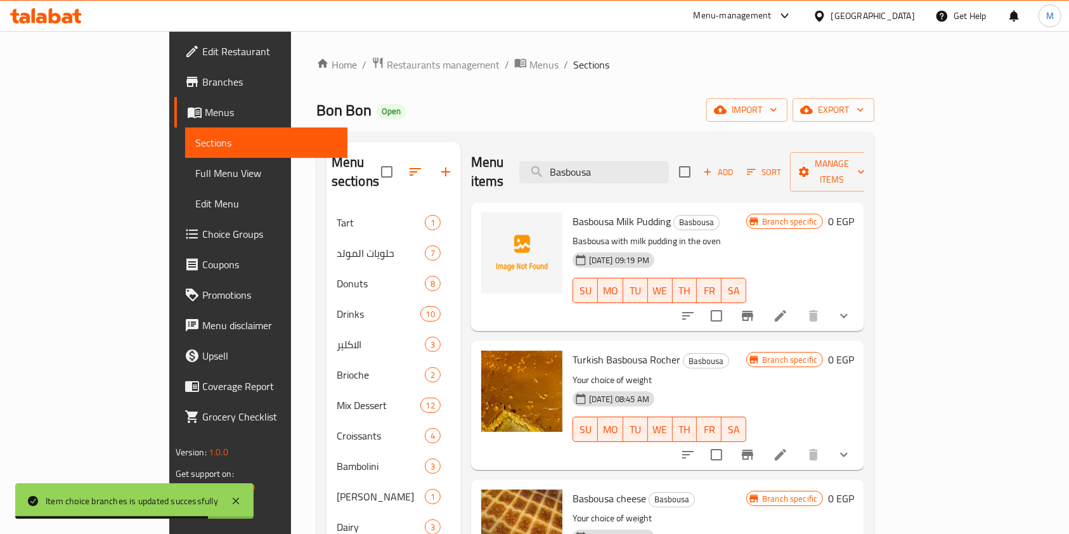
type input "Basbousa"
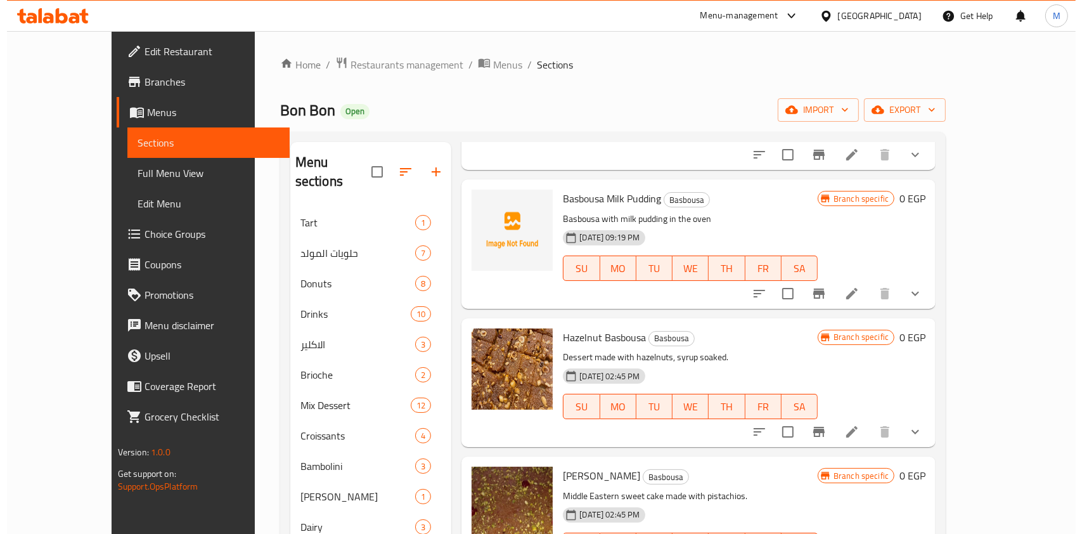
scroll to position [169, 0]
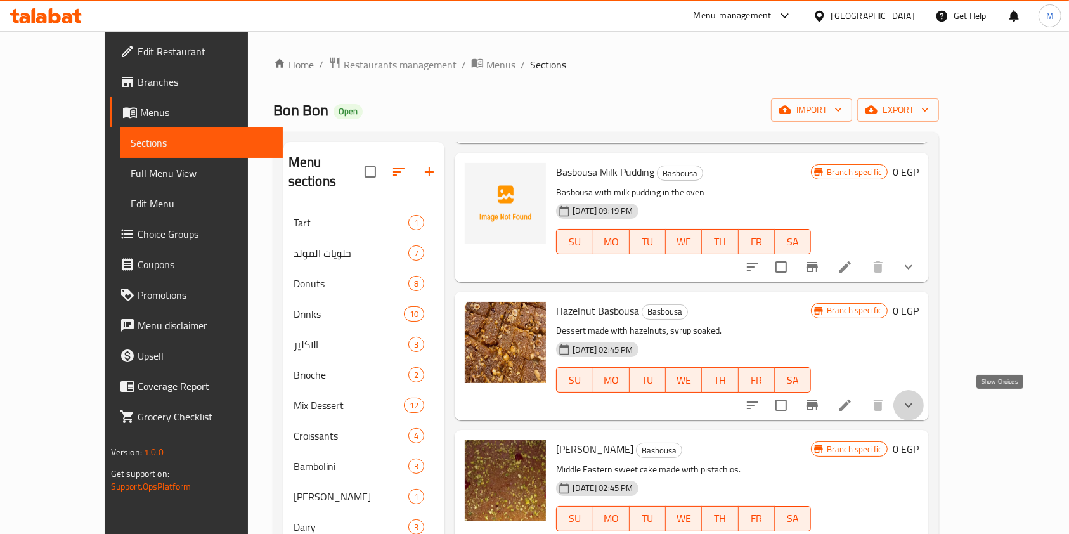
click at [916, 403] on icon "show more" at bounding box center [908, 404] width 15 height 15
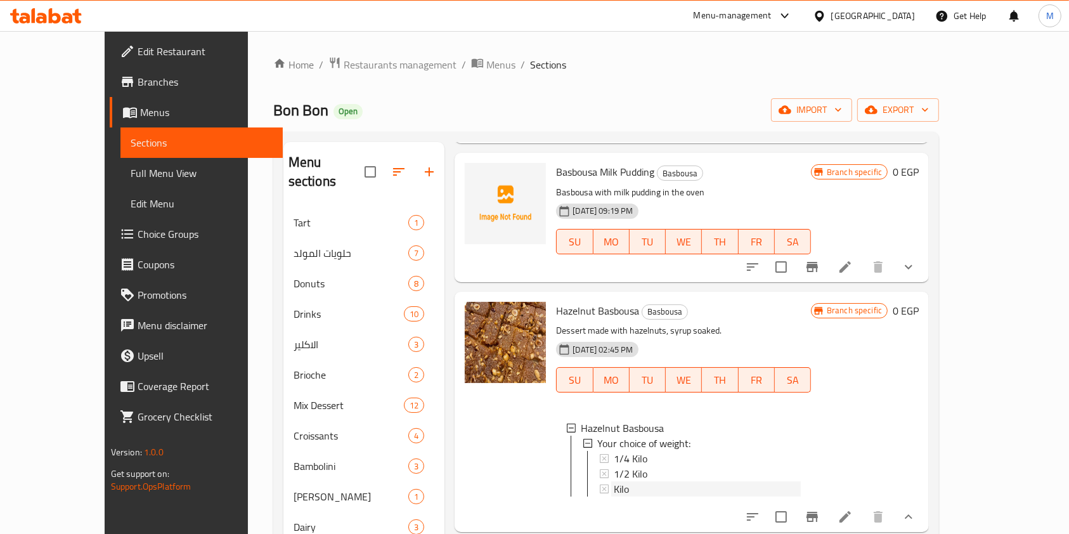
click at [648, 485] on div "Kilo" at bounding box center [707, 488] width 187 height 15
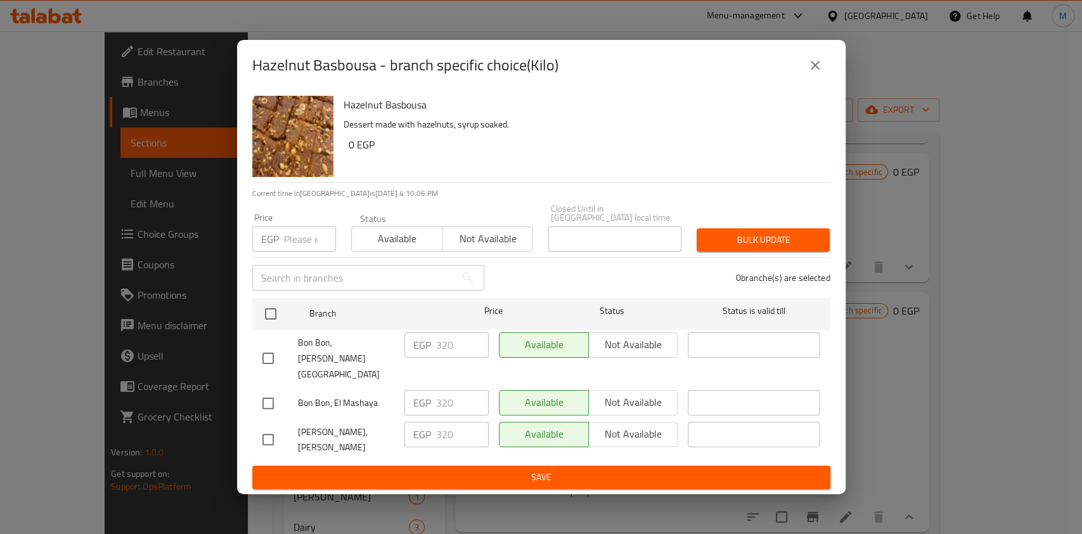
click at [811, 73] on icon "close" at bounding box center [814, 65] width 15 height 15
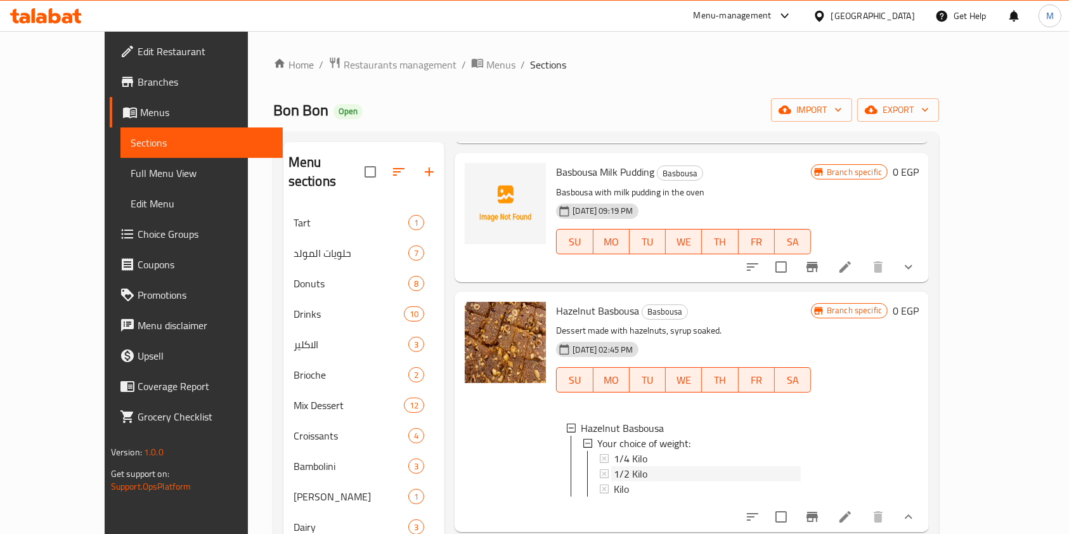
click at [658, 470] on div "1/2 Kilo" at bounding box center [707, 473] width 187 height 15
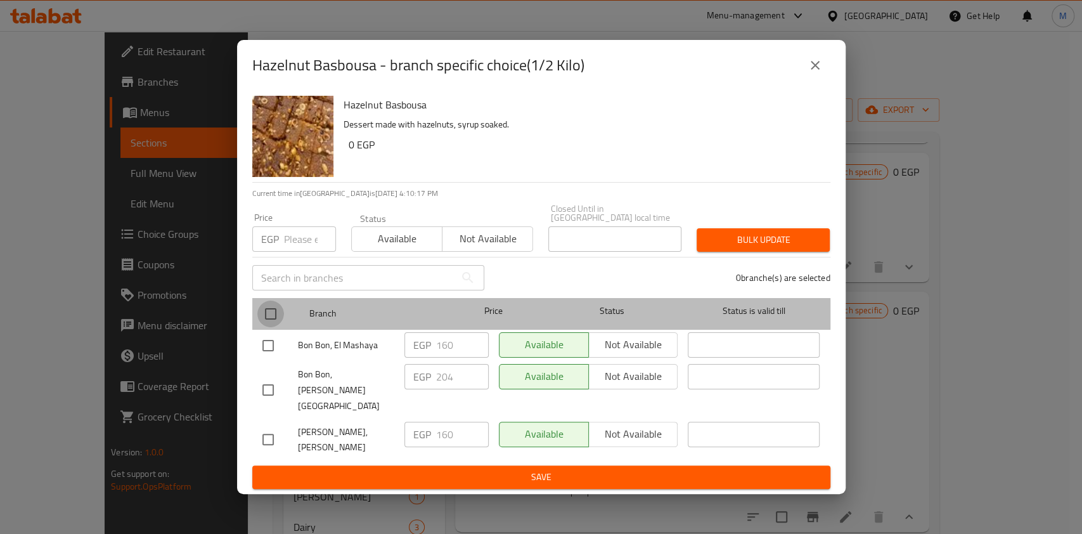
click at [274, 327] on input "checkbox" at bounding box center [270, 313] width 27 height 27
checkbox input "true"
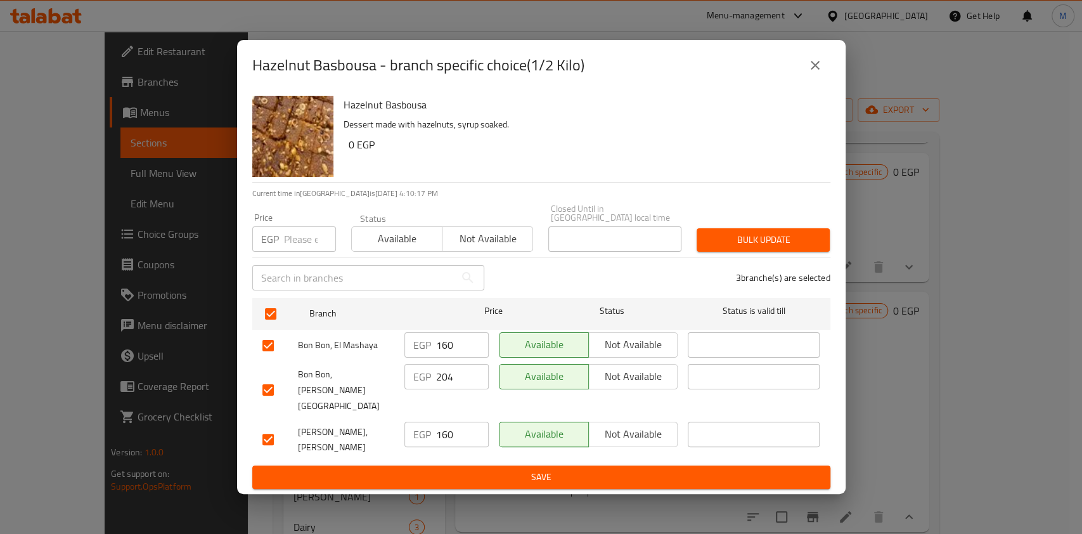
click at [300, 259] on div "Price EGP Price" at bounding box center [294, 232] width 99 height 54
click at [300, 252] on input "number" at bounding box center [310, 238] width 52 height 25
type input "160"
click at [741, 240] on div "Bulk update" at bounding box center [763, 240] width 148 height 39
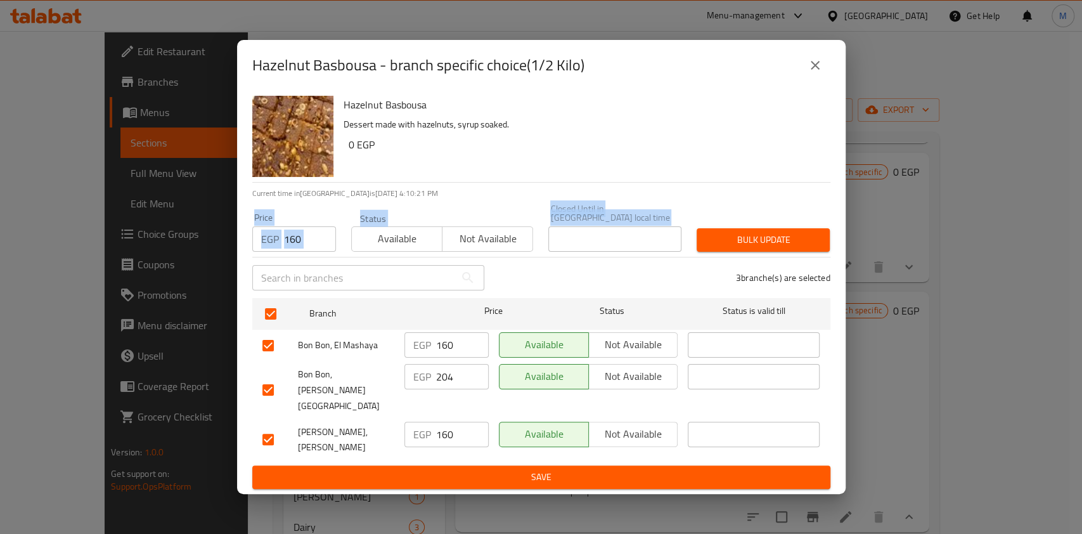
click at [741, 240] on div "Bulk update" at bounding box center [763, 240] width 148 height 39
click at [741, 248] on span "Bulk update" at bounding box center [763, 240] width 113 height 16
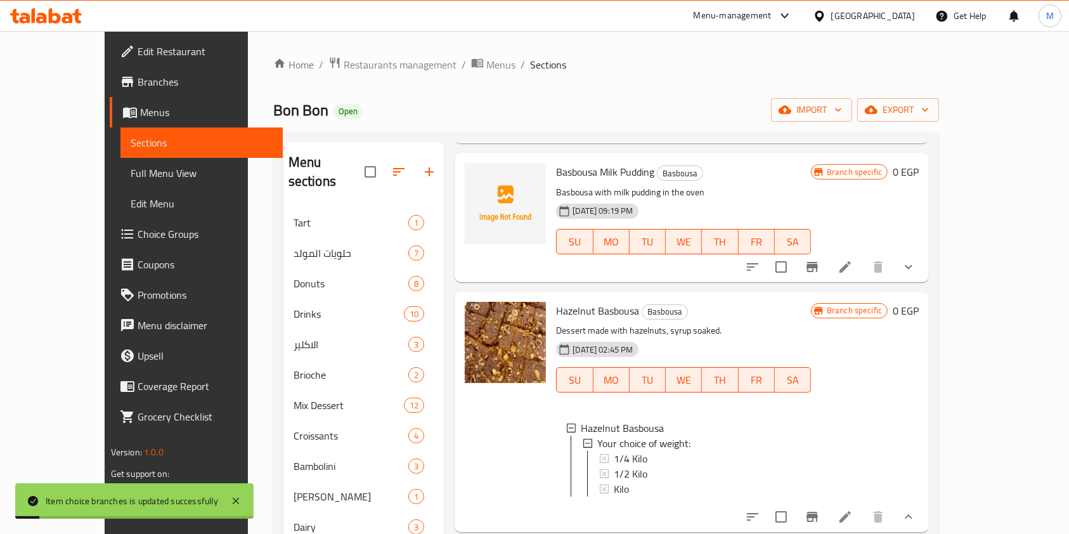
click at [614, 474] on span "1/2 Kilo" at bounding box center [631, 473] width 34 height 15
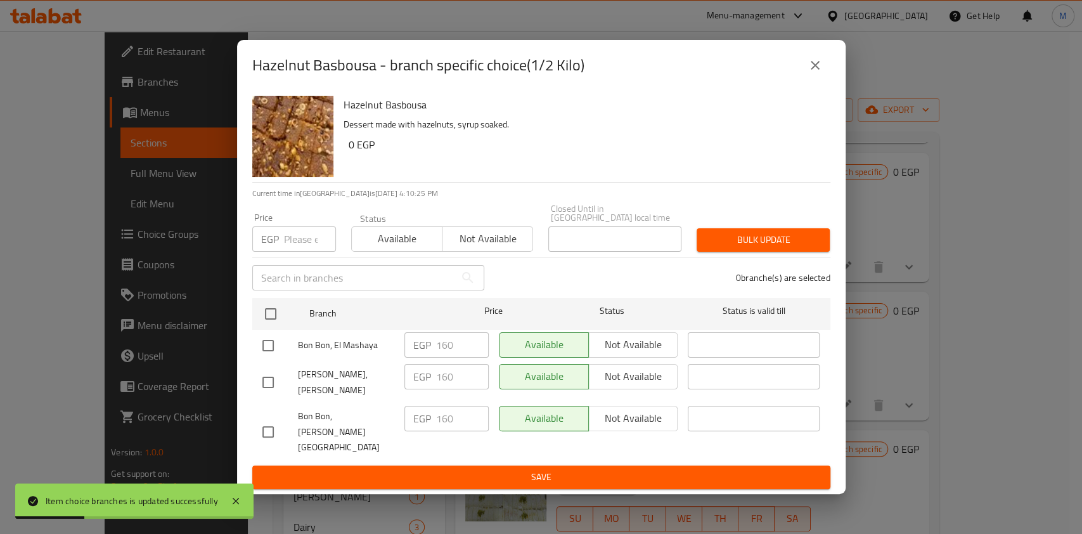
click at [823, 73] on div "Hazelnut Basbousa - branch specific choice(1/2 Kilo)" at bounding box center [541, 65] width 578 height 30
click at [818, 73] on icon "close" at bounding box center [814, 65] width 15 height 15
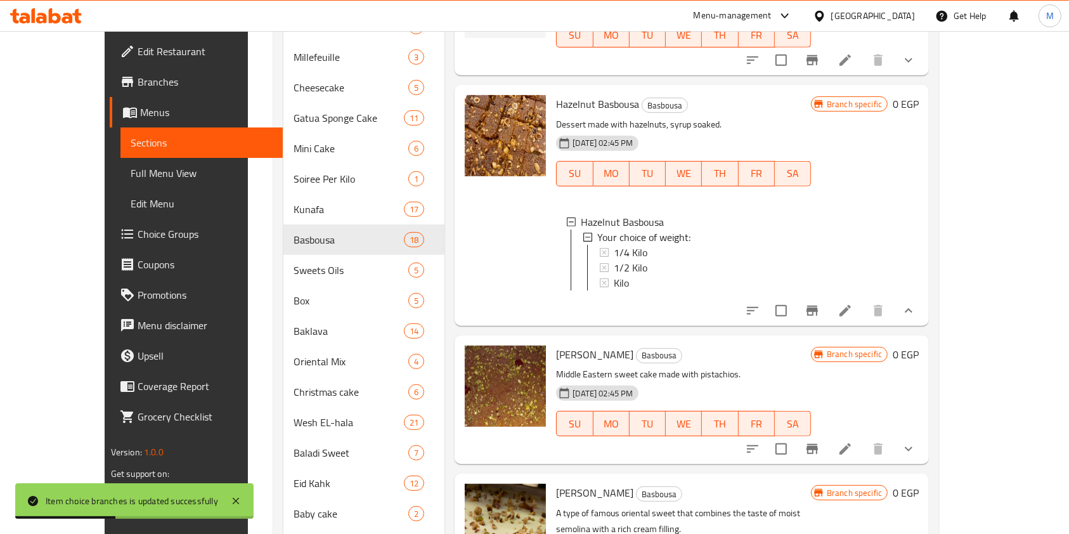
scroll to position [0, 0]
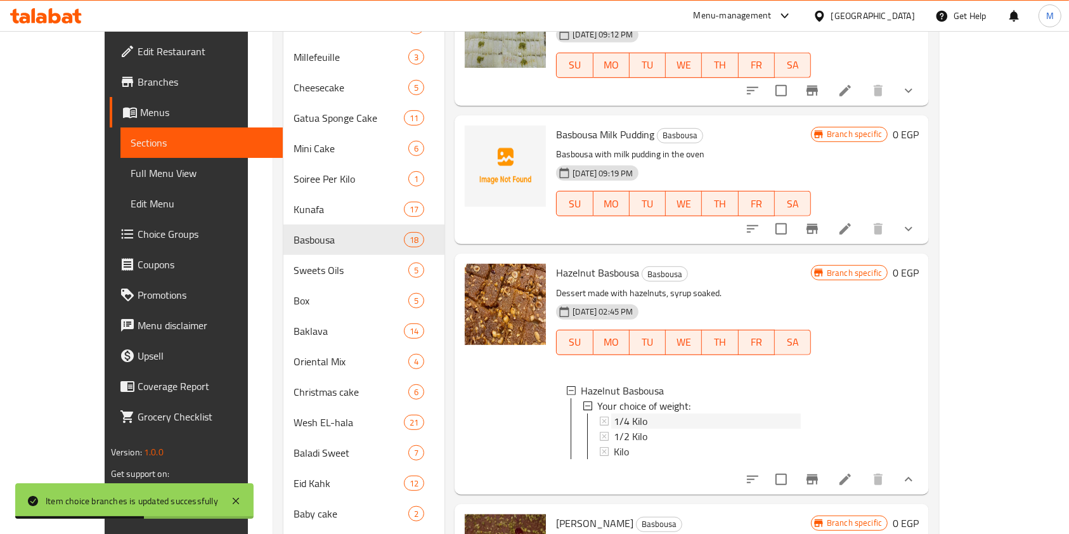
click at [620, 418] on span "1/4 Kilo" at bounding box center [631, 420] width 34 height 15
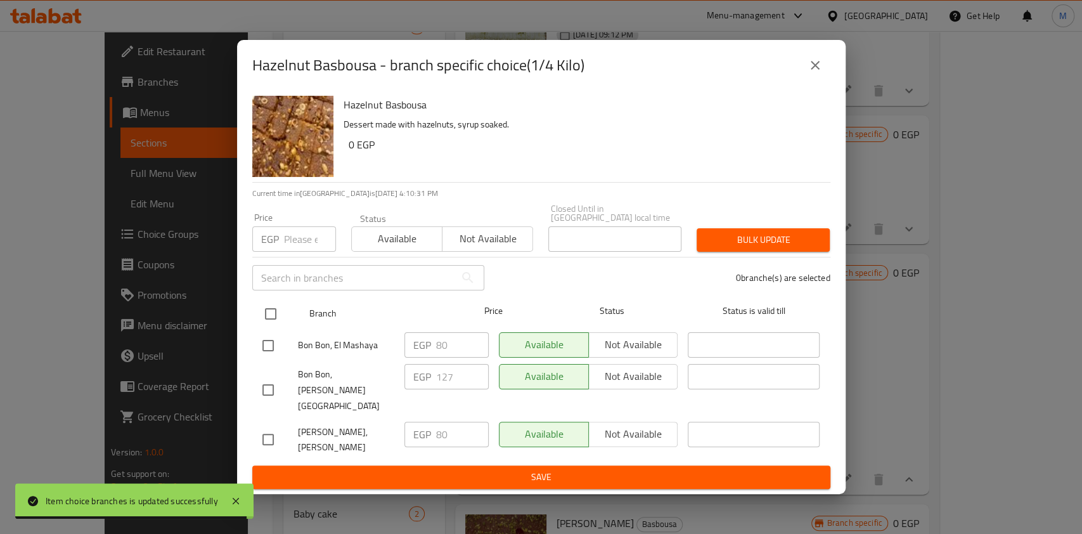
click at [272, 327] on input "checkbox" at bounding box center [270, 313] width 27 height 27
checkbox input "true"
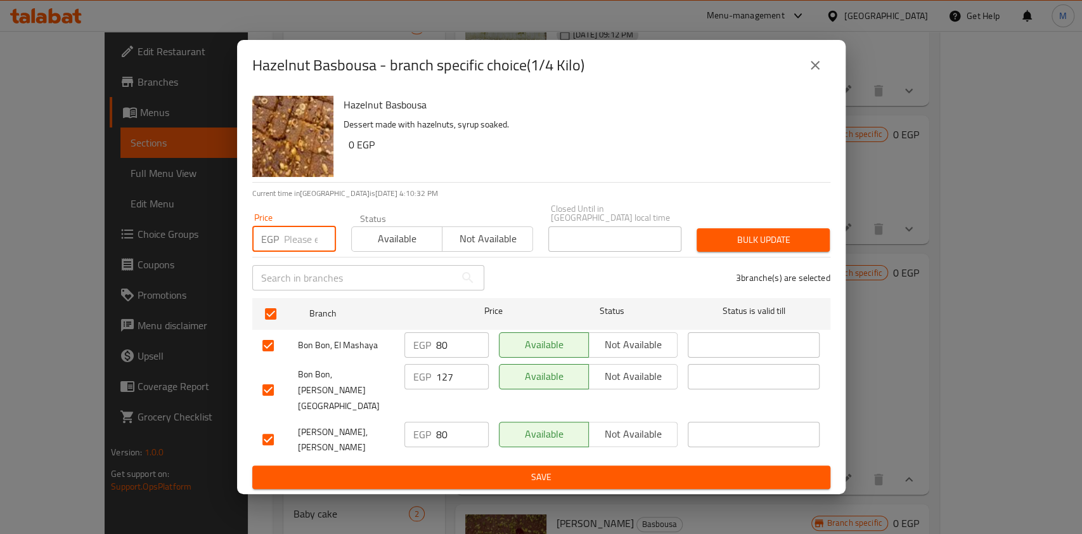
click at [294, 252] on input "number" at bounding box center [310, 238] width 52 height 25
type input "80"
click at [750, 259] on div "Bulk update" at bounding box center [763, 240] width 148 height 39
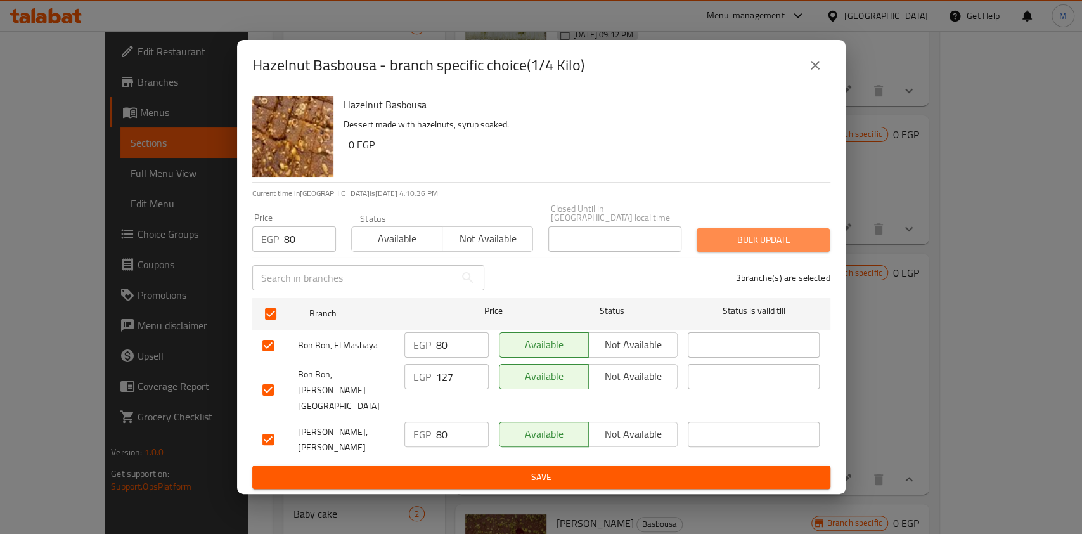
click at [750, 248] on span "Bulk update" at bounding box center [763, 240] width 113 height 16
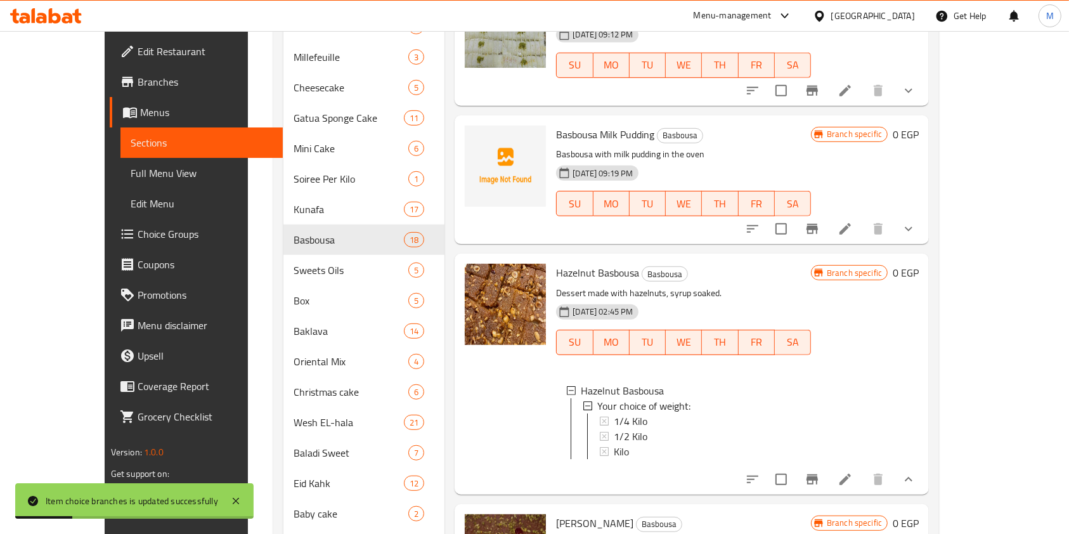
click at [614, 422] on span "1/4 Kilo" at bounding box center [631, 420] width 34 height 15
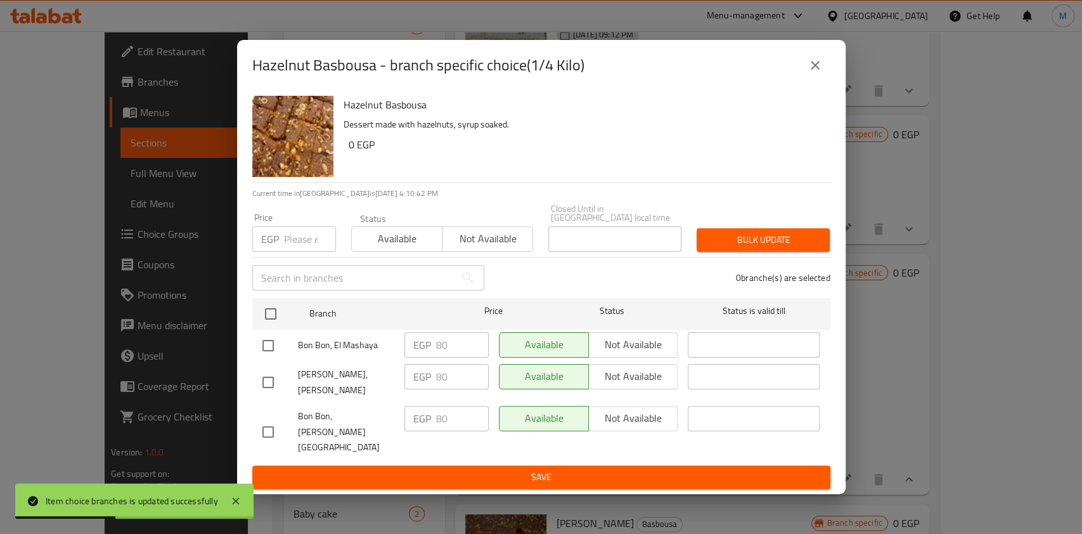
click at [807, 73] on icon "close" at bounding box center [814, 65] width 15 height 15
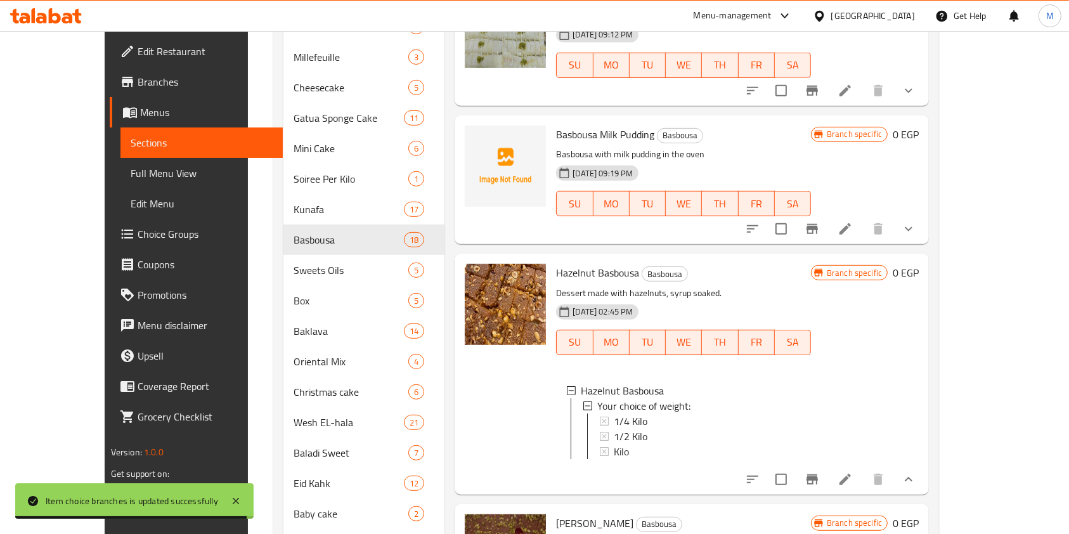
click at [662, 422] on div "1/4 Kilo" at bounding box center [707, 420] width 187 height 15
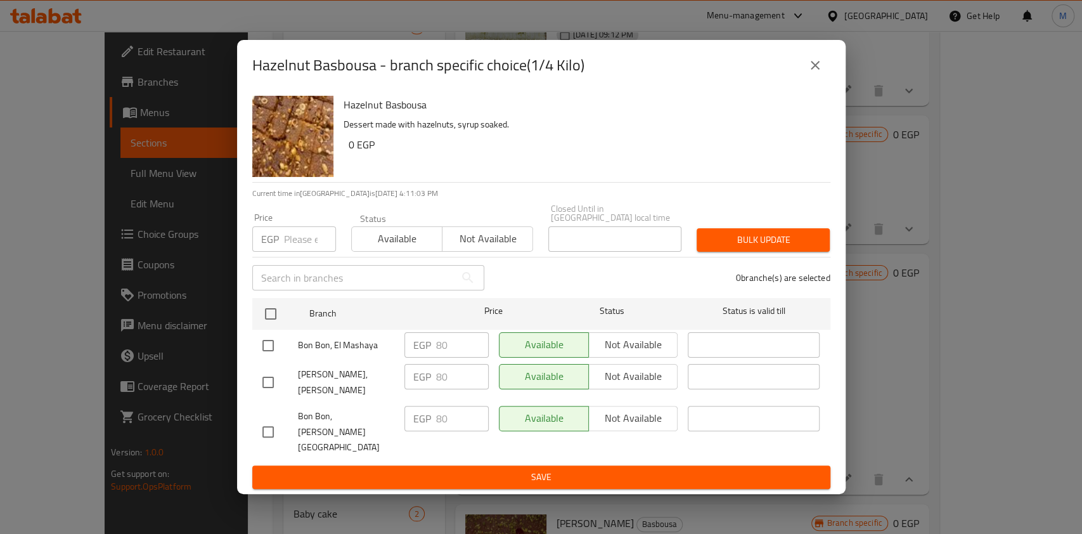
click at [818, 70] on icon "close" at bounding box center [815, 65] width 9 height 9
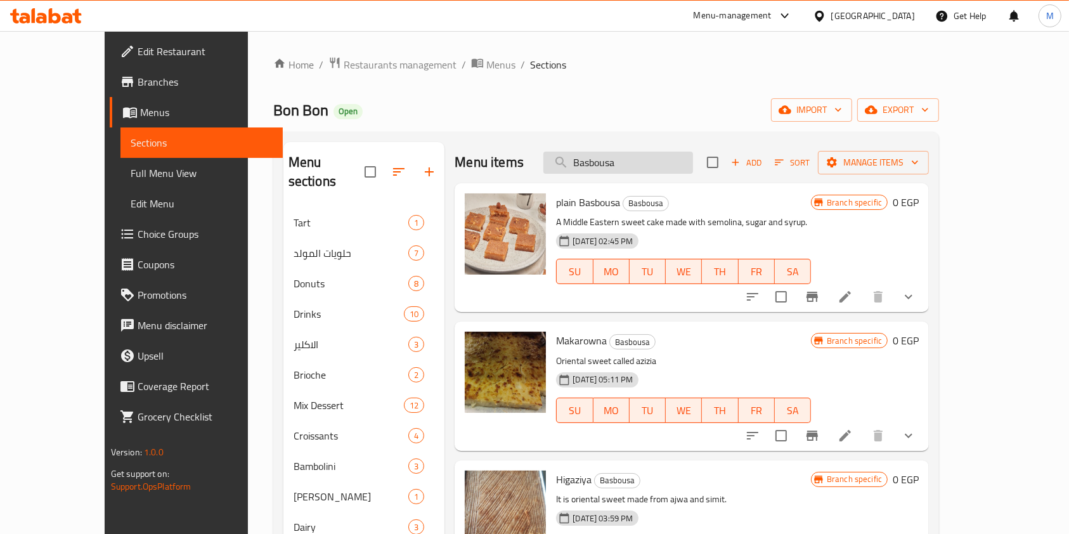
click at [649, 168] on input "Basbousa" at bounding box center [618, 162] width 150 height 22
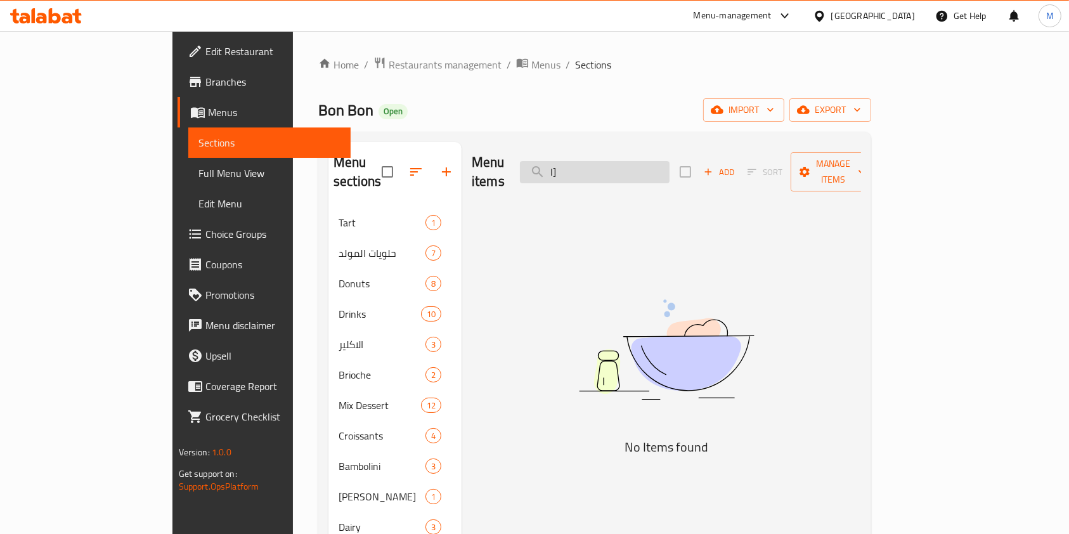
type input "l"
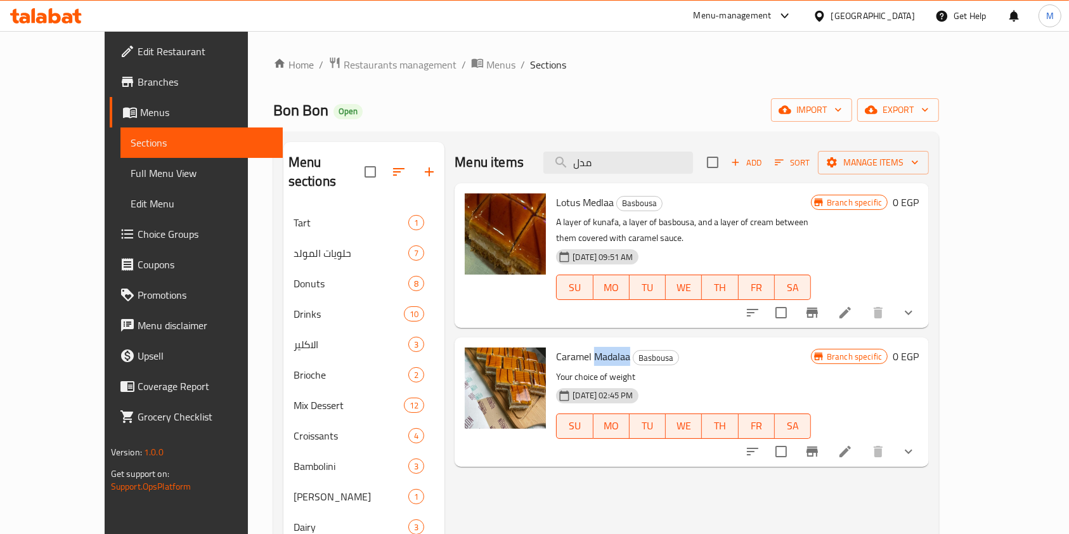
drag, startPoint x: 569, startPoint y: 344, endPoint x: 601, endPoint y: 344, distance: 33.0
click at [601, 347] on span "Caramel Madalaa" at bounding box center [593, 356] width 74 height 19
copy span "Madalaa"
click at [625, 165] on input "مدل" at bounding box center [618, 162] width 150 height 22
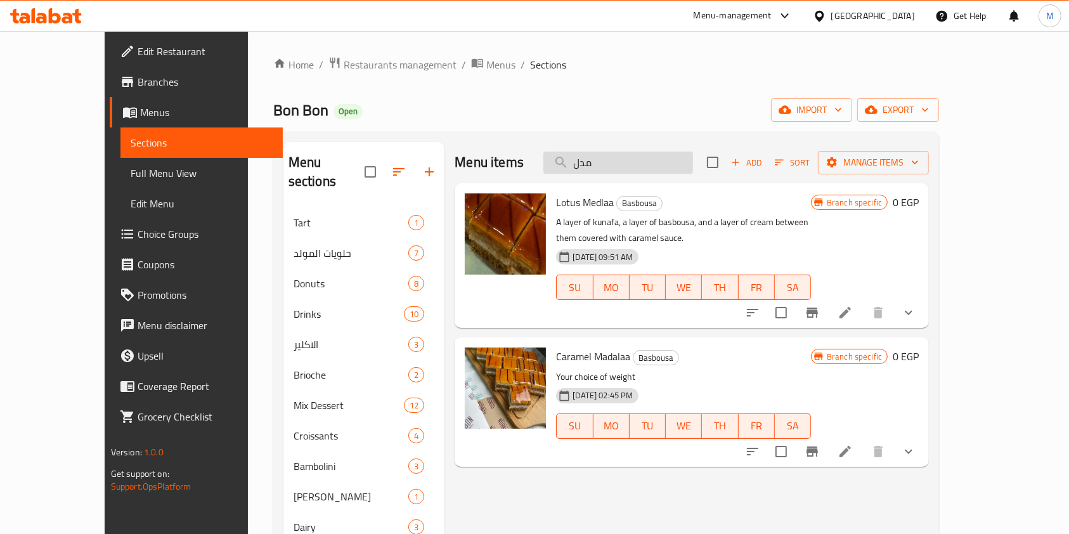
paste input "Madalaa"
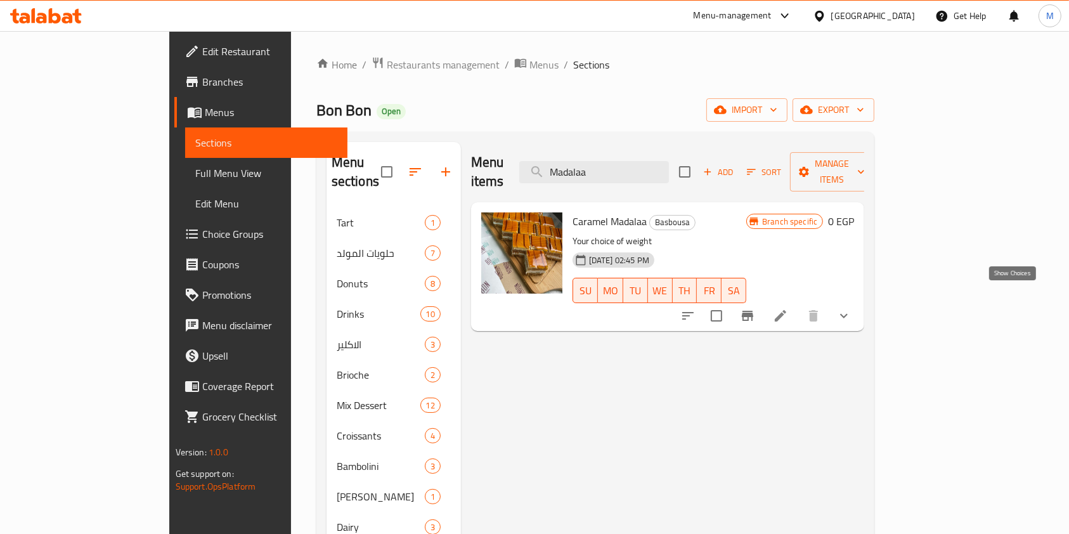
type input "Madalaa"
click at [851, 308] on icon "show more" at bounding box center [843, 315] width 15 height 15
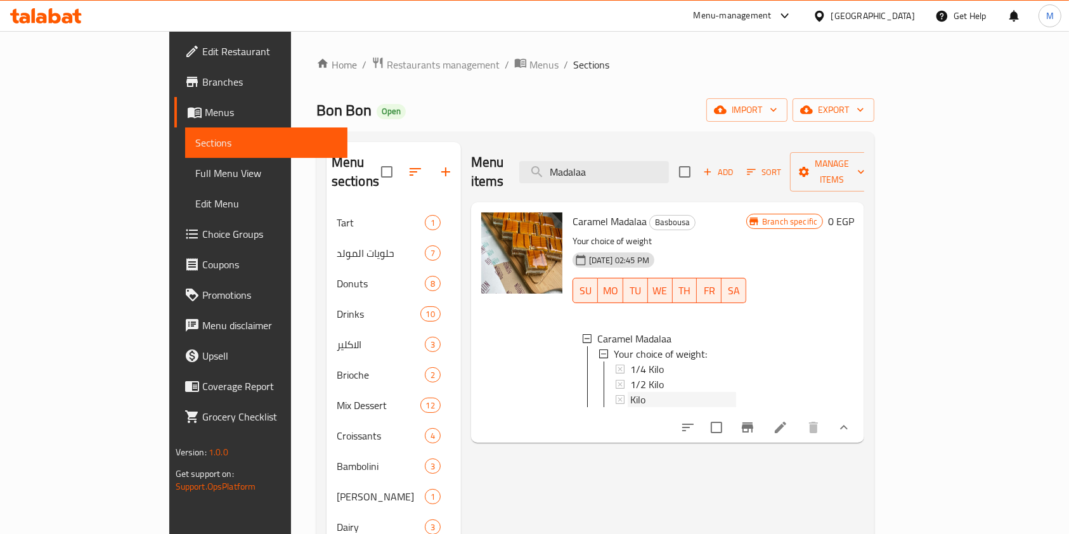
click at [652, 392] on div "Kilo" at bounding box center [683, 399] width 106 height 15
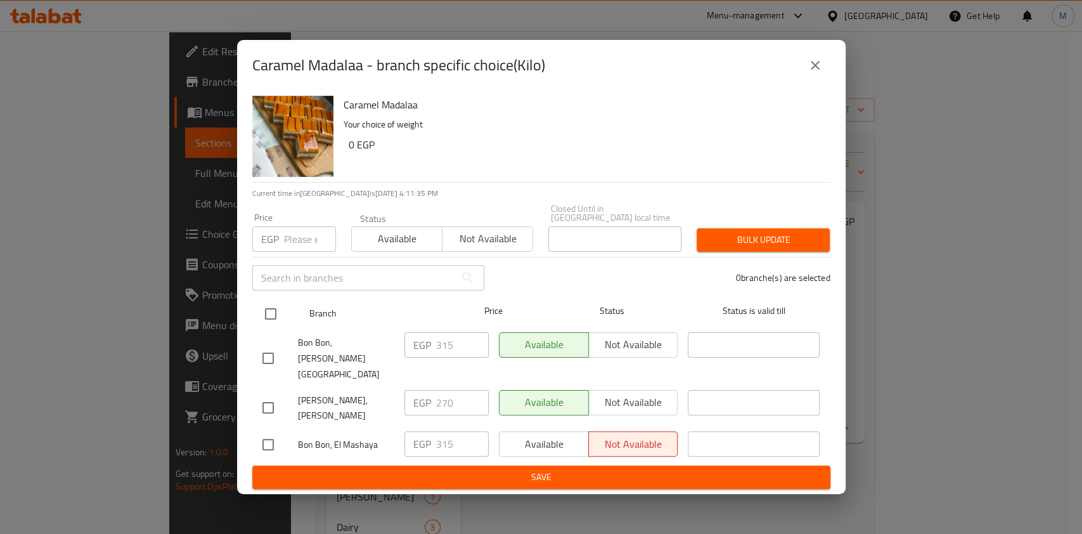
click at [269, 325] on input "checkbox" at bounding box center [270, 313] width 27 height 27
checkbox input "true"
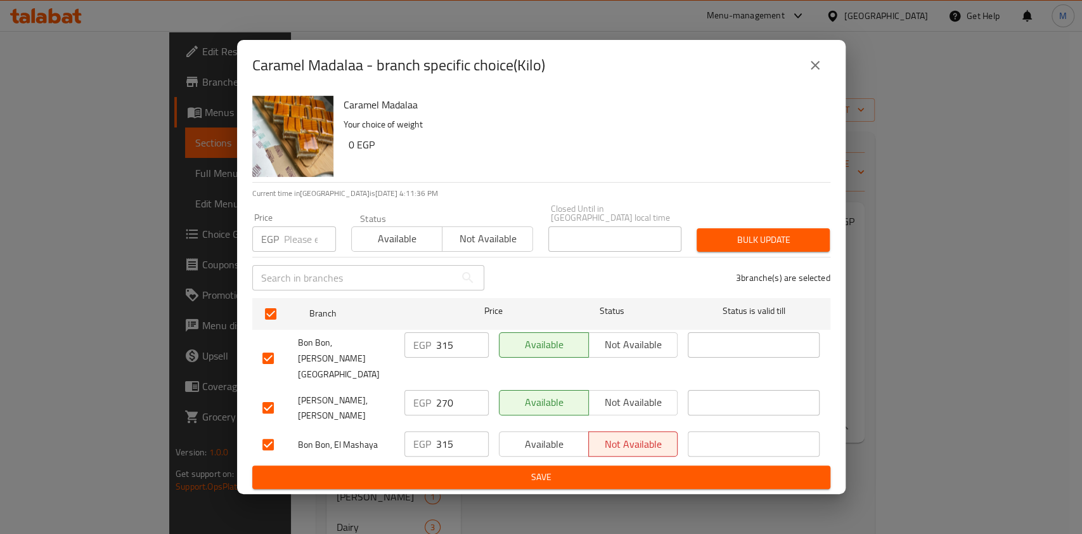
click at [289, 252] on input "number" at bounding box center [310, 238] width 52 height 25
type input "270"
click at [702, 252] on button "Bulk update" at bounding box center [763, 239] width 133 height 23
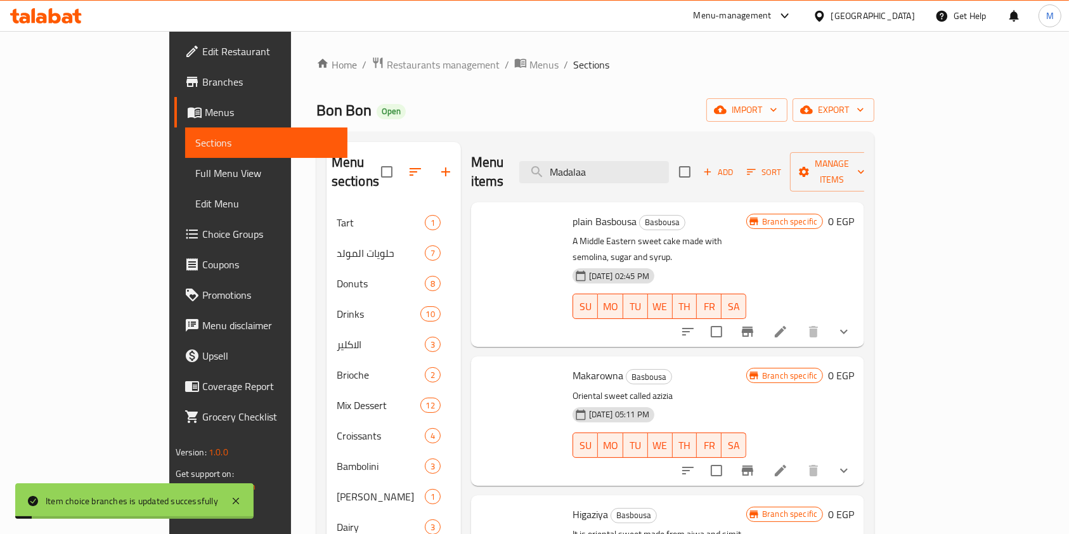
click at [641, 388] on p "Oriental sweet called azizia" at bounding box center [659, 396] width 174 height 16
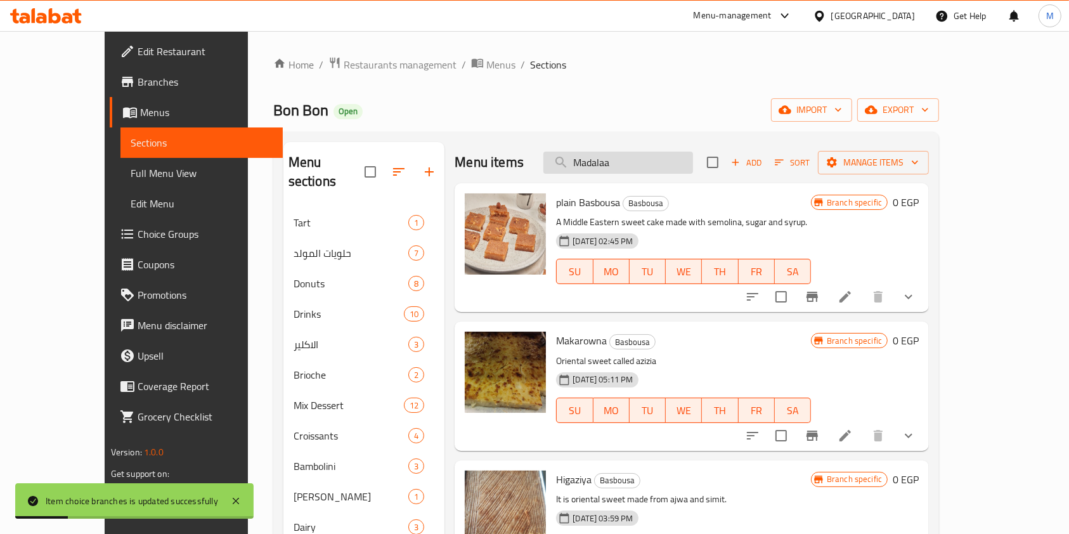
click at [669, 167] on input "Madalaa" at bounding box center [618, 162] width 150 height 22
click at [663, 163] on input "Madalaa" at bounding box center [618, 162] width 150 height 22
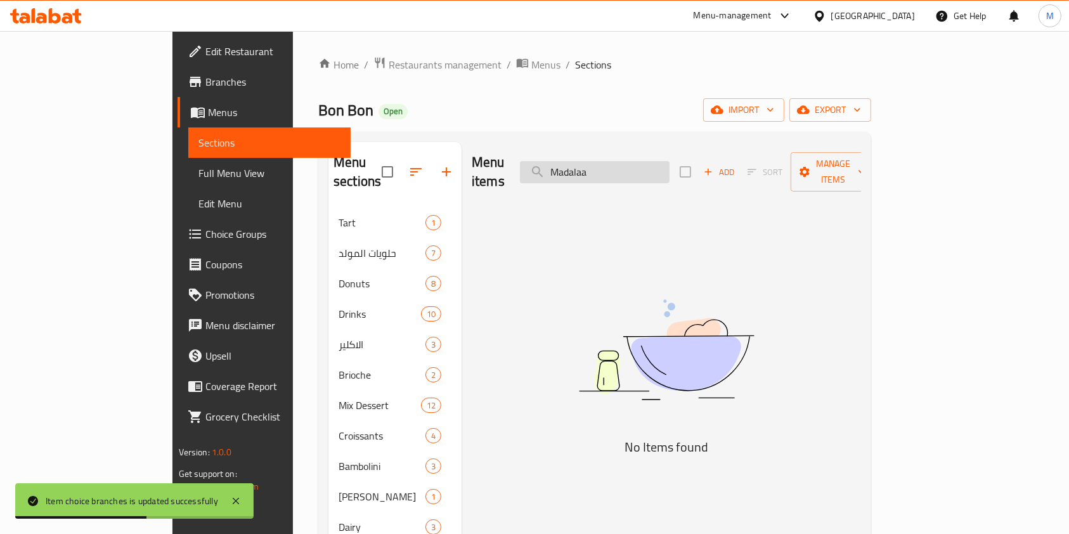
type input "Madalaa"
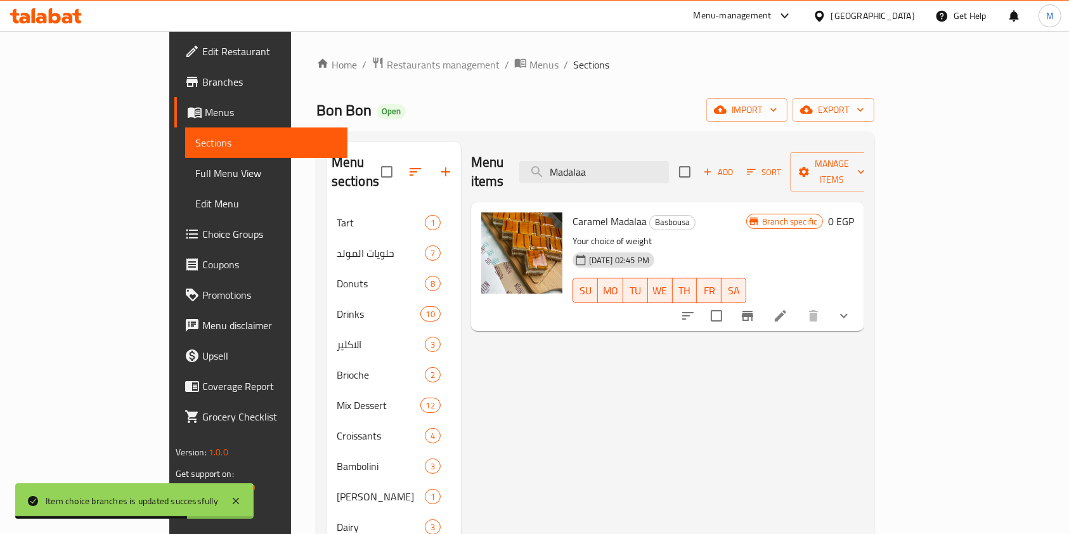
click at [851, 308] on icon "show more" at bounding box center [843, 315] width 15 height 15
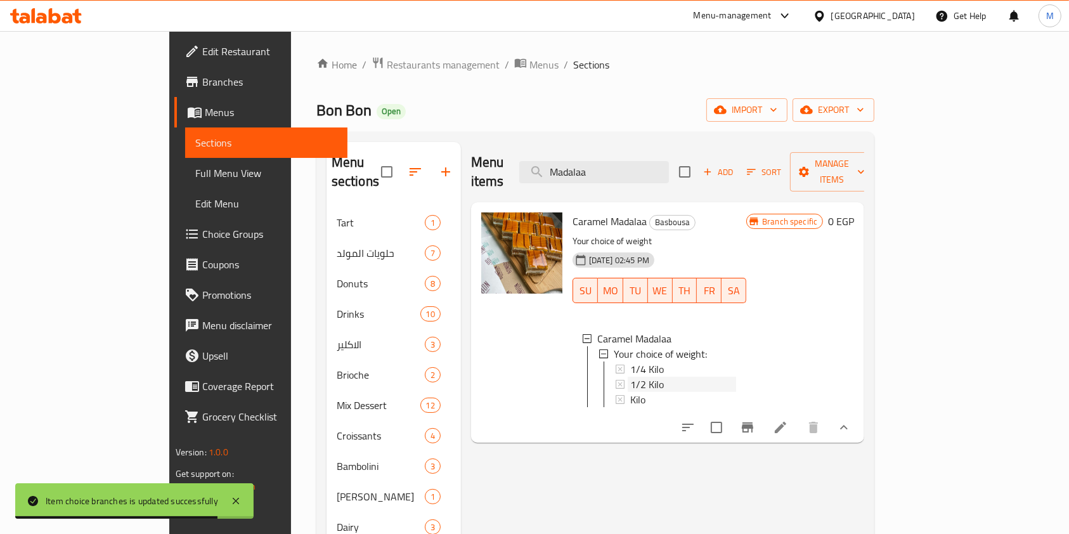
click at [662, 376] on div "1/2 Kilo" at bounding box center [683, 383] width 106 height 15
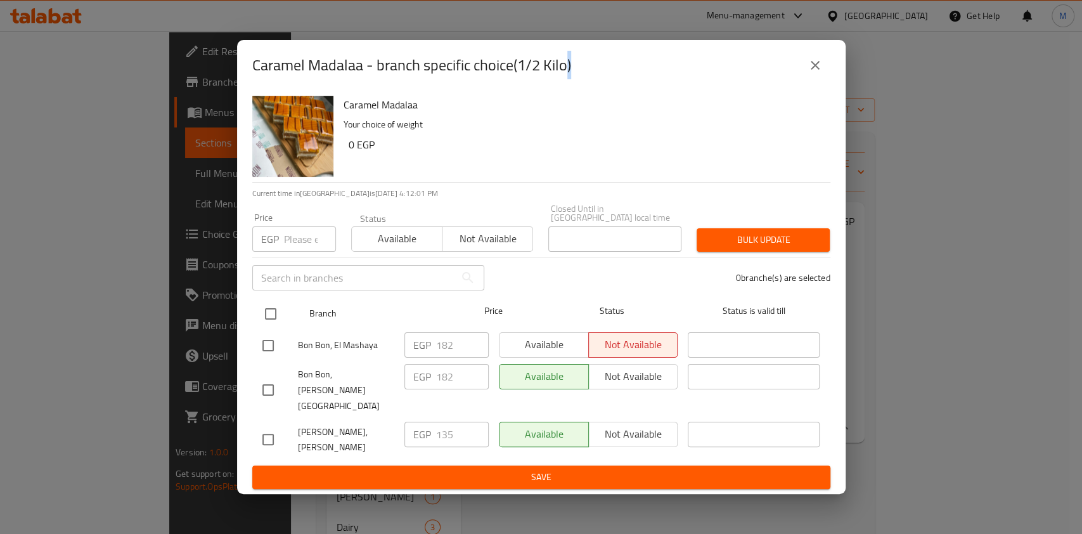
click at [276, 316] on input "checkbox" at bounding box center [270, 313] width 27 height 27
checkbox input "true"
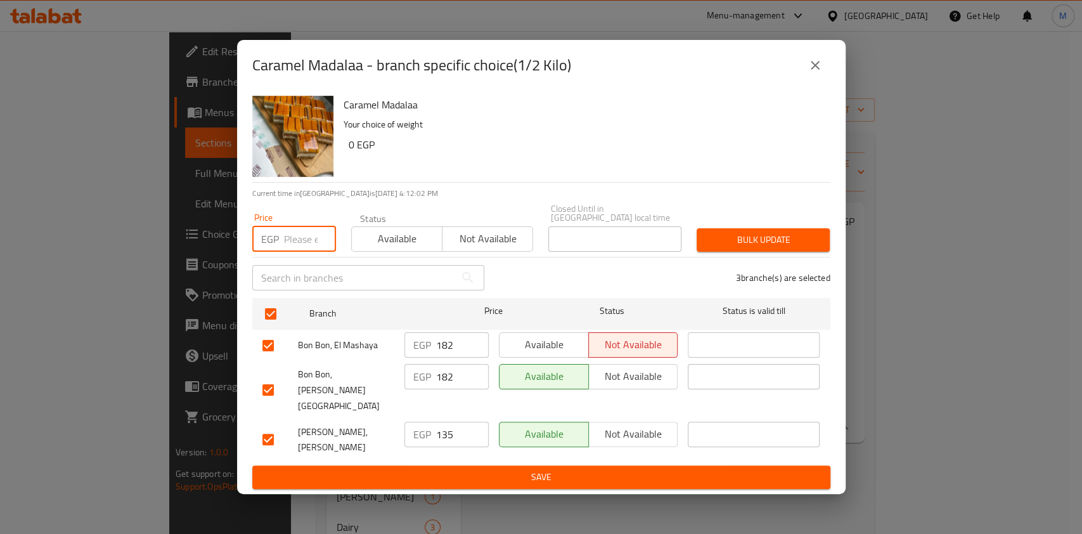
click at [288, 247] on input "number" at bounding box center [310, 238] width 52 height 25
type input "135"
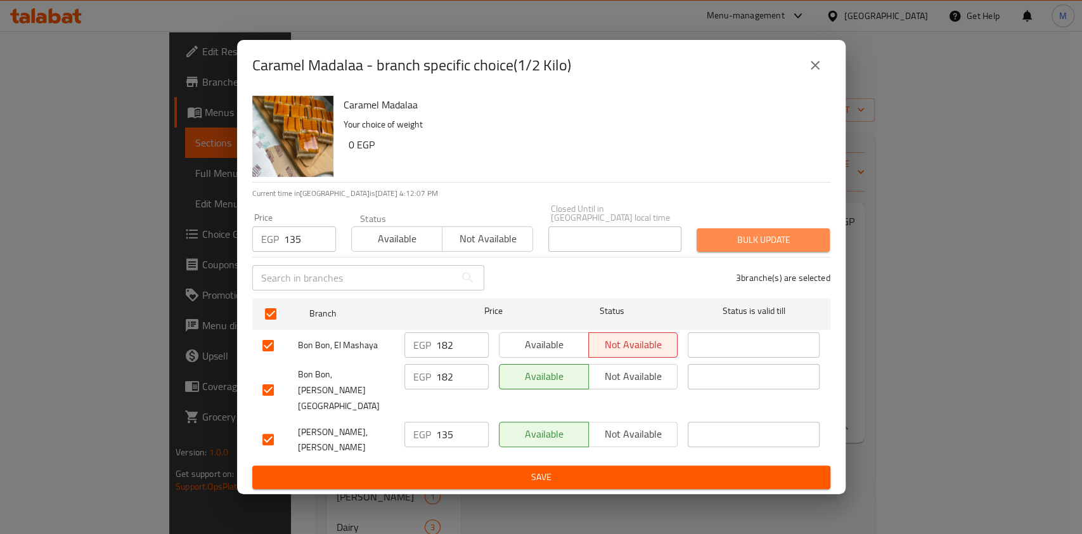
click at [714, 248] on span "Bulk update" at bounding box center [763, 240] width 113 height 16
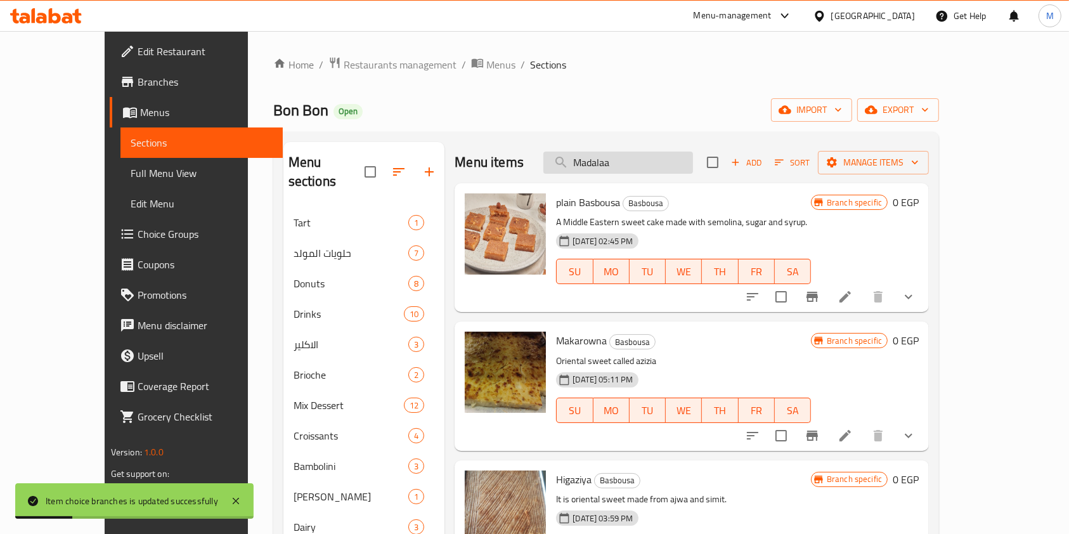
click at [667, 156] on input "Madalaa" at bounding box center [618, 162] width 150 height 22
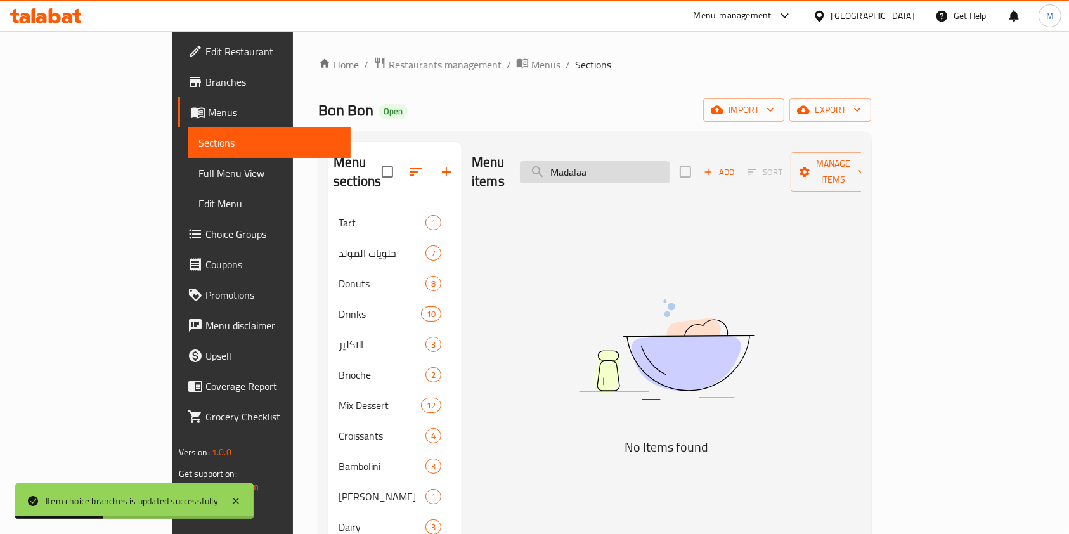
type input "Madalaa"
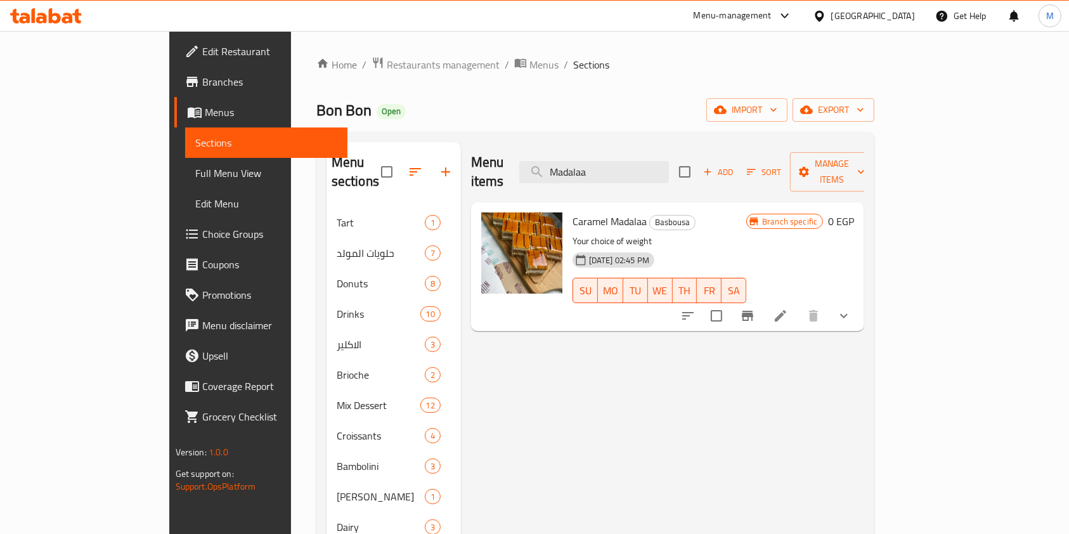
click at [859, 302] on button "show more" at bounding box center [843, 315] width 30 height 30
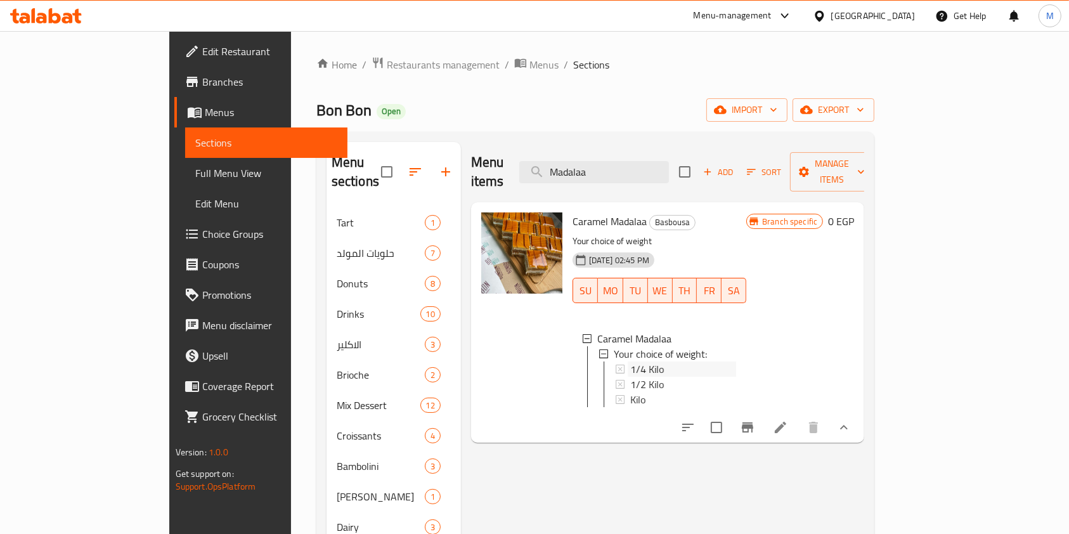
click at [630, 361] on span "1/4 Kilo" at bounding box center [647, 368] width 34 height 15
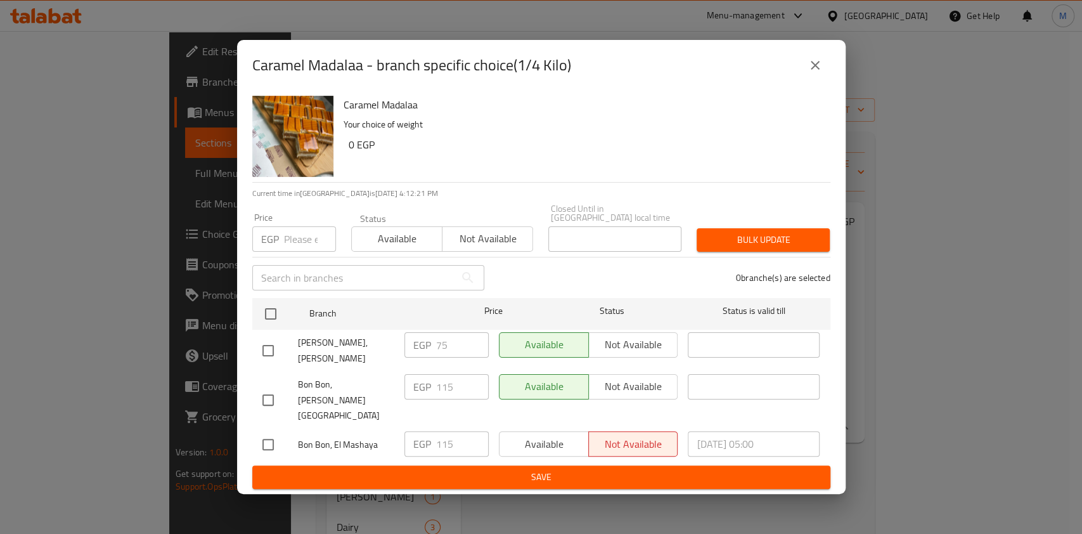
click at [271, 357] on input "checkbox" at bounding box center [268, 350] width 27 height 27
checkbox input "true"
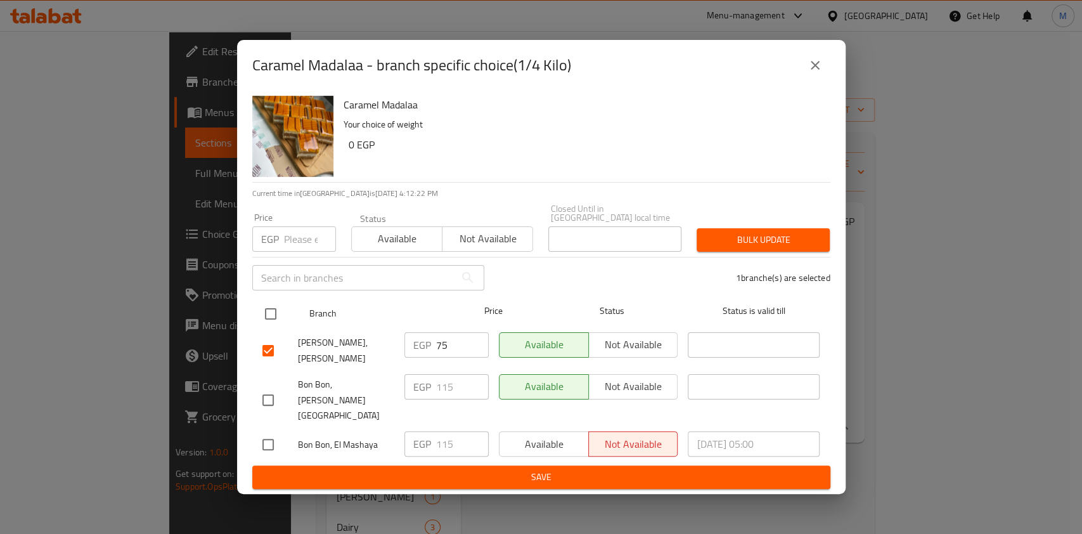
click at [278, 322] on input "checkbox" at bounding box center [270, 313] width 27 height 27
checkbox input "true"
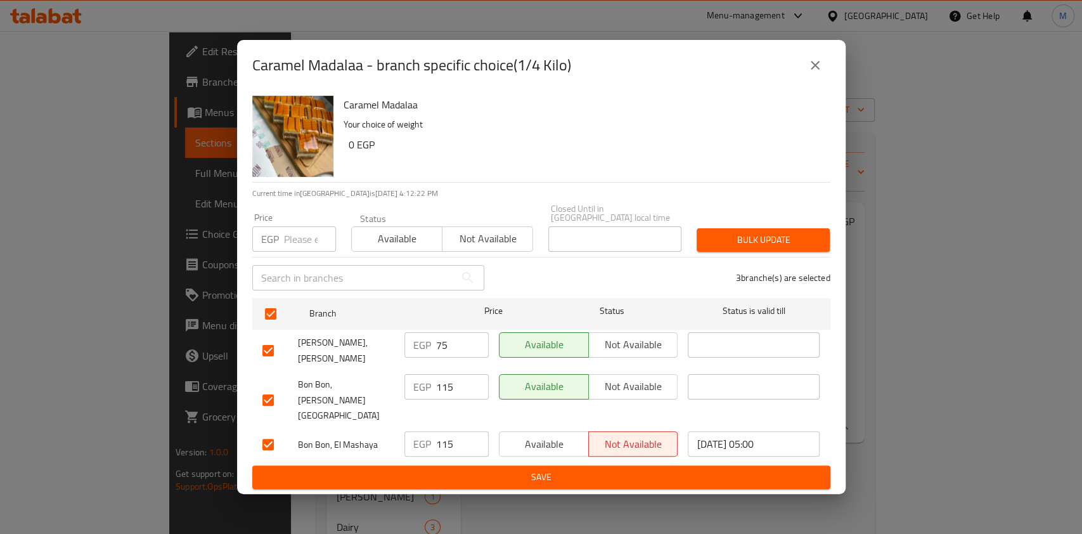
click at [287, 252] on input "number" at bounding box center [310, 238] width 52 height 25
type input "68"
click at [752, 248] on span "Bulk update" at bounding box center [763, 240] width 113 height 16
click at [752, 257] on div at bounding box center [541, 267] width 1082 height 534
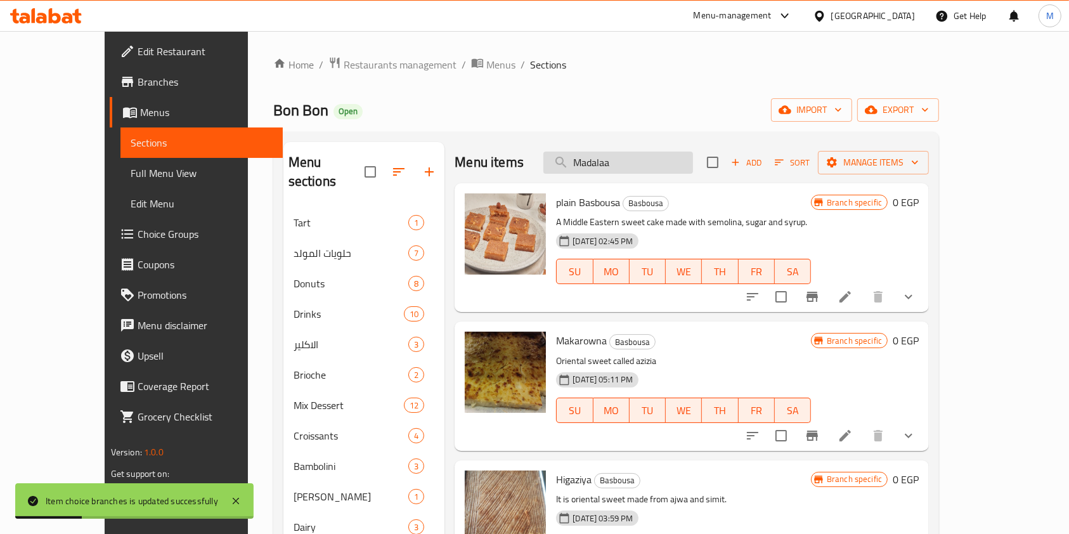
click at [684, 168] on input "Madalaa" at bounding box center [618, 162] width 150 height 22
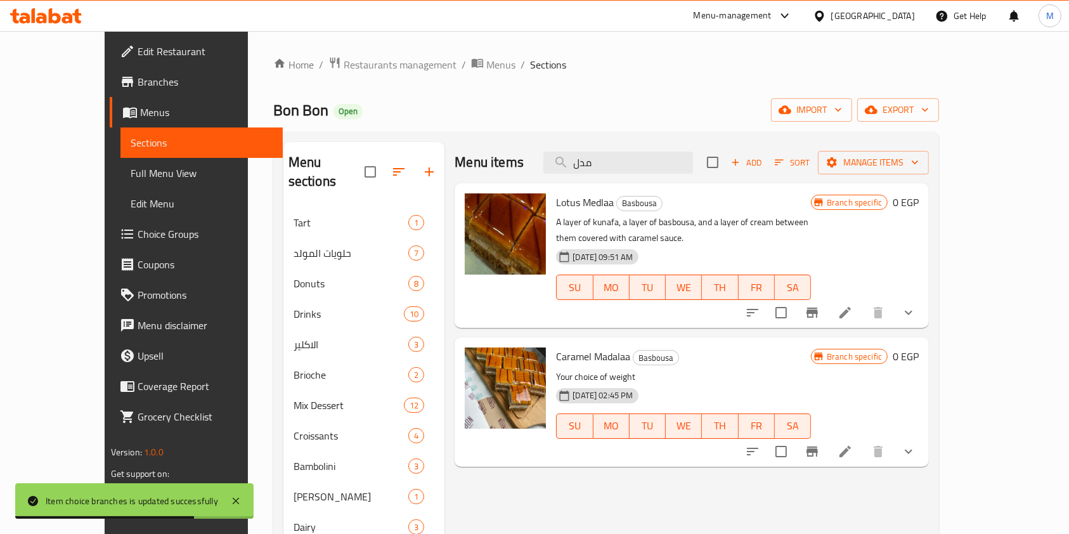
type input "مدل"
click at [916, 305] on icon "show more" at bounding box center [908, 312] width 15 height 15
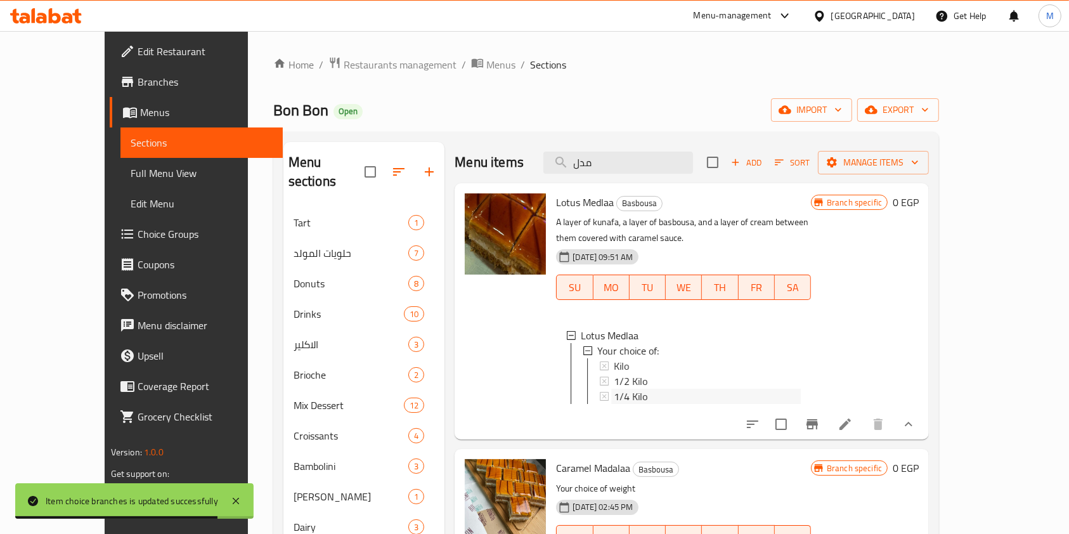
click at [658, 389] on div "1/4 Kilo" at bounding box center [707, 396] width 187 height 15
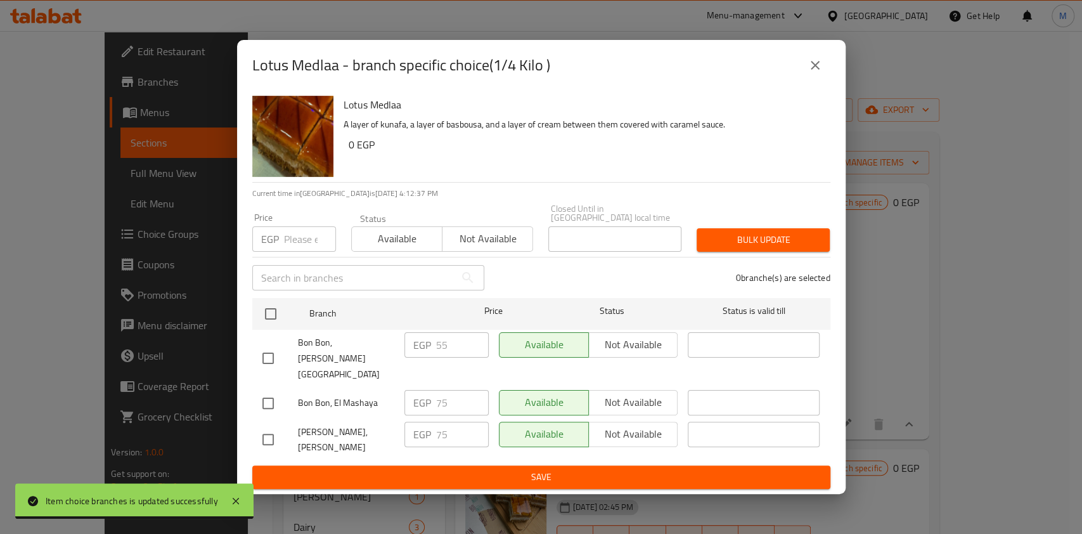
click at [811, 73] on icon "close" at bounding box center [814, 65] width 15 height 15
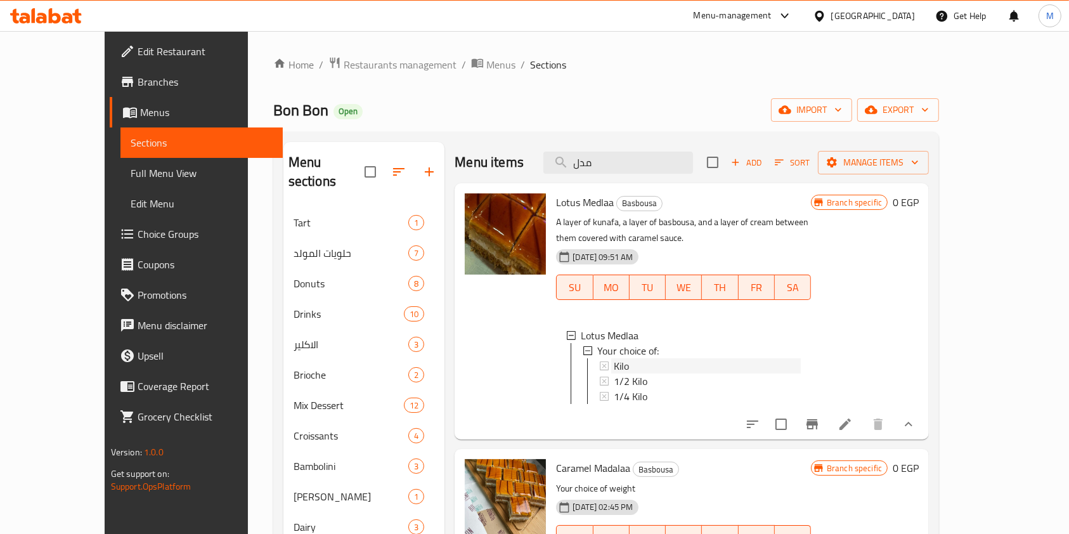
click at [614, 358] on span "Kilo" at bounding box center [621, 365] width 15 height 15
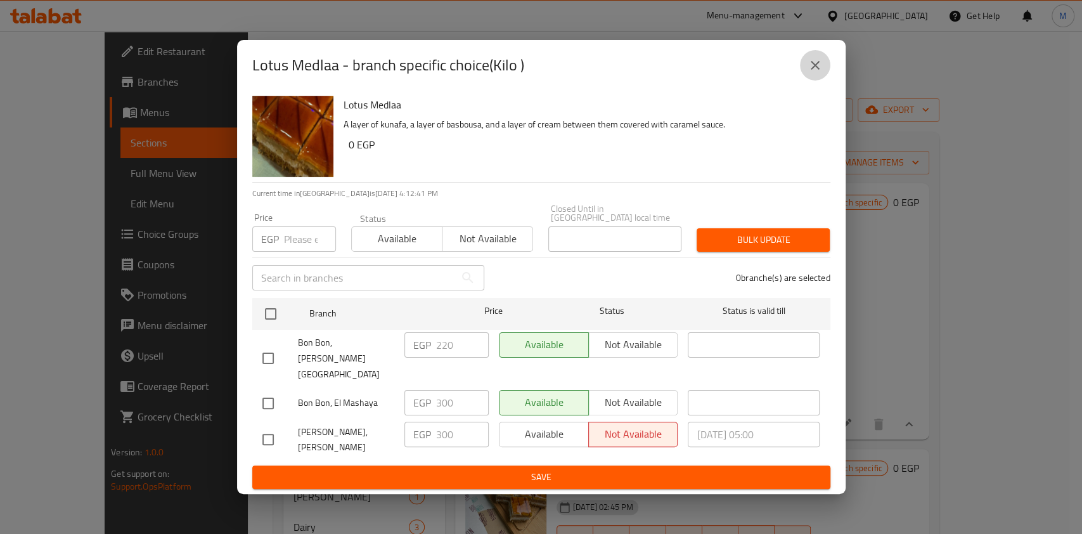
click at [818, 73] on icon "close" at bounding box center [814, 65] width 15 height 15
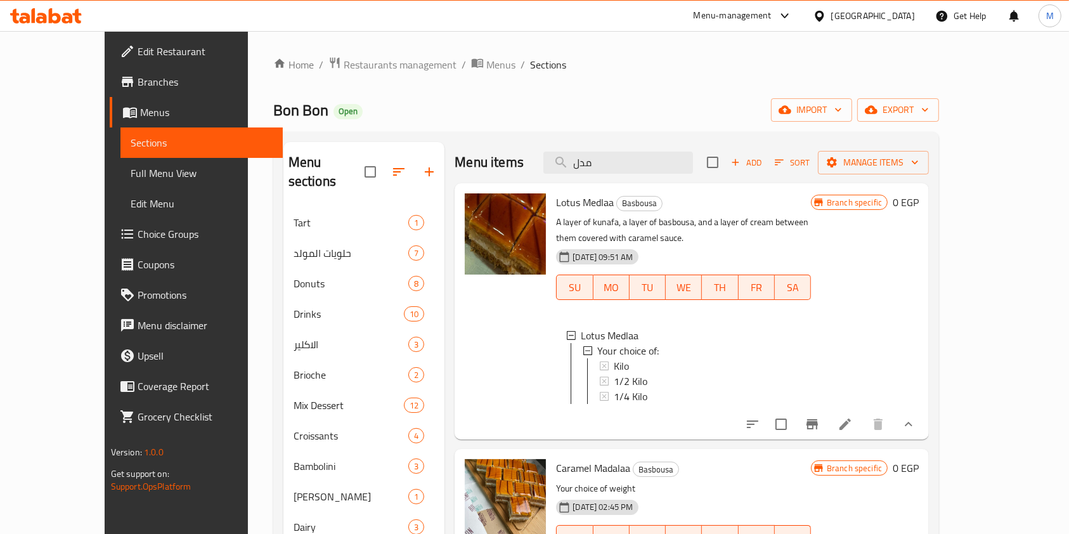
click at [923, 427] on button "show more" at bounding box center [908, 424] width 30 height 30
click at [923, 427] on div at bounding box center [830, 424] width 186 height 30
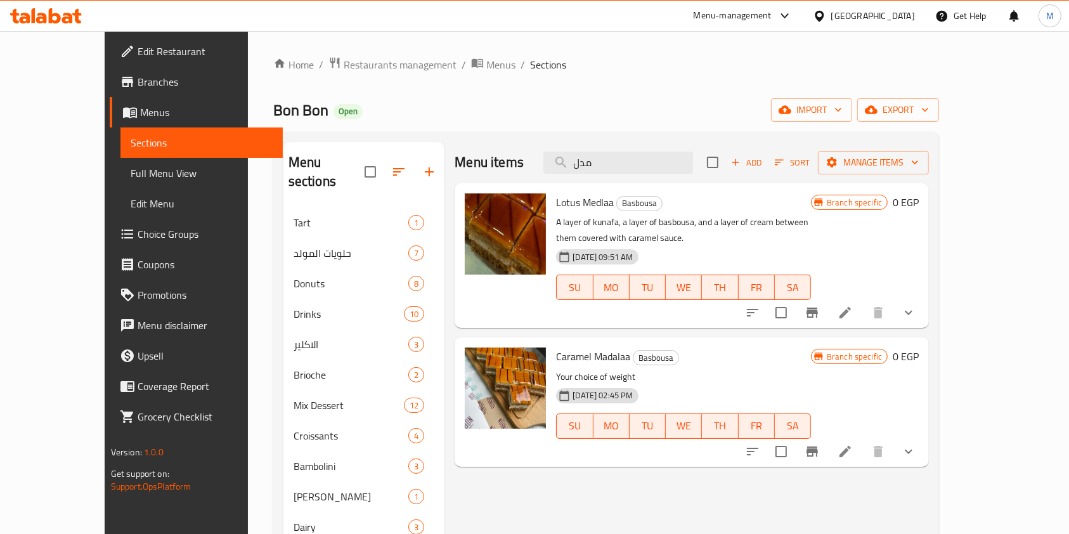
click at [66, 11] on icon at bounding box center [46, 15] width 72 height 15
